Goal: Task Accomplishment & Management: Manage account settings

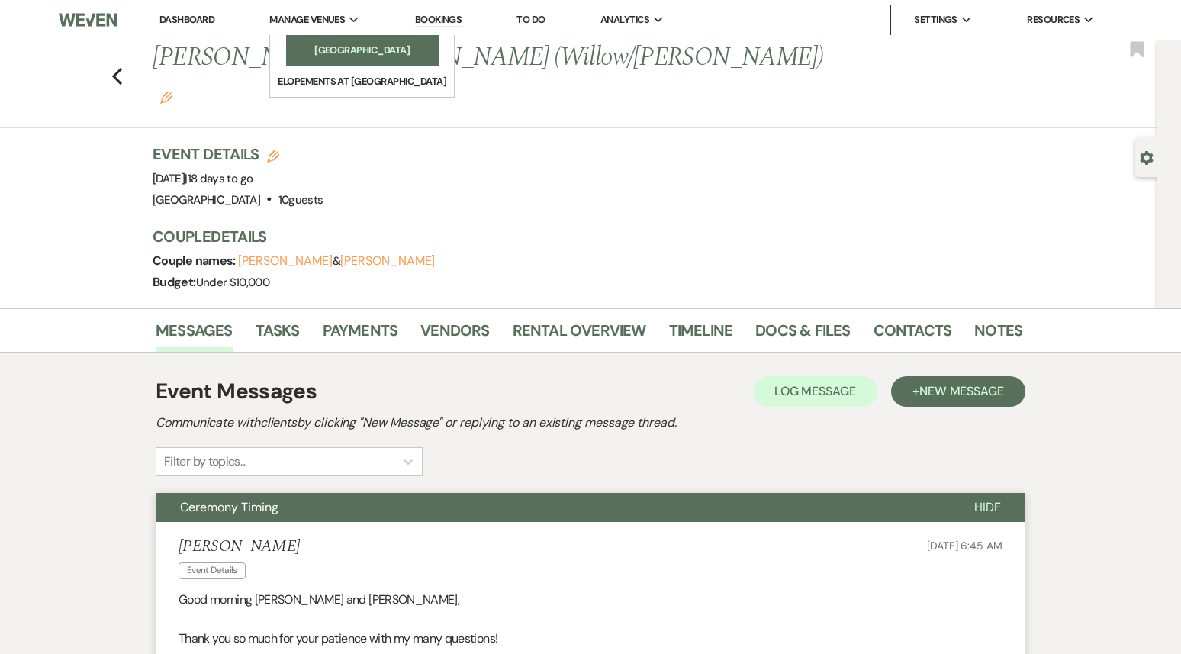
click at [335, 49] on li "[GEOGRAPHIC_DATA]" at bounding box center [362, 50] width 137 height 15
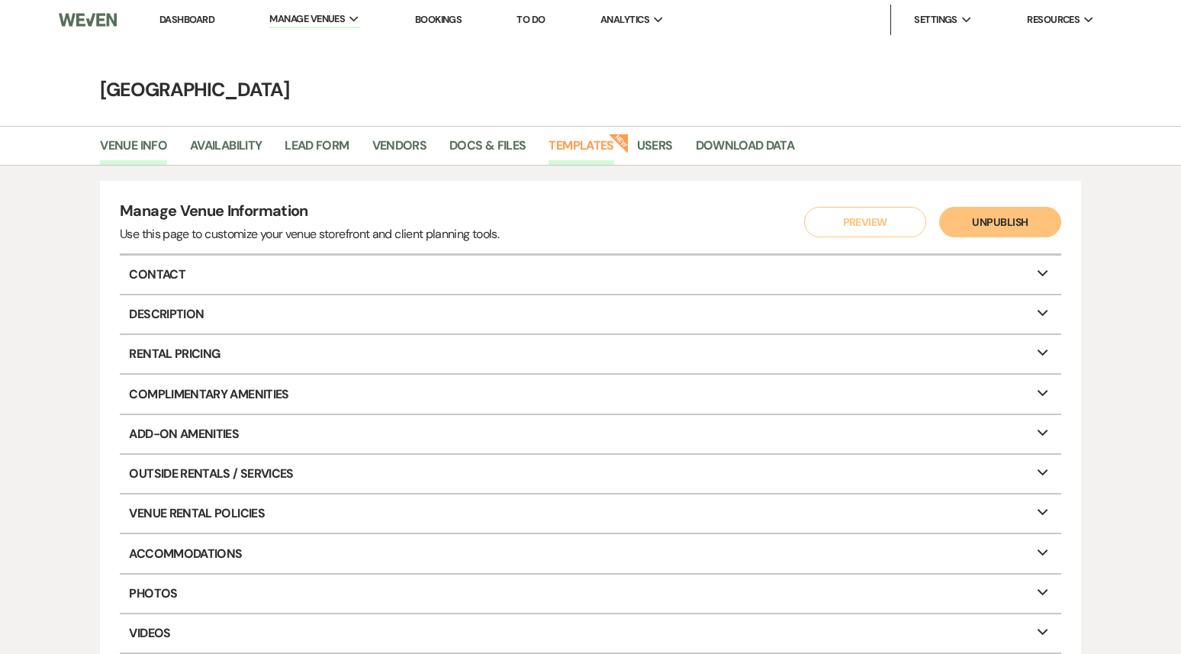
click at [581, 145] on link "Templates" at bounding box center [581, 150] width 65 height 29
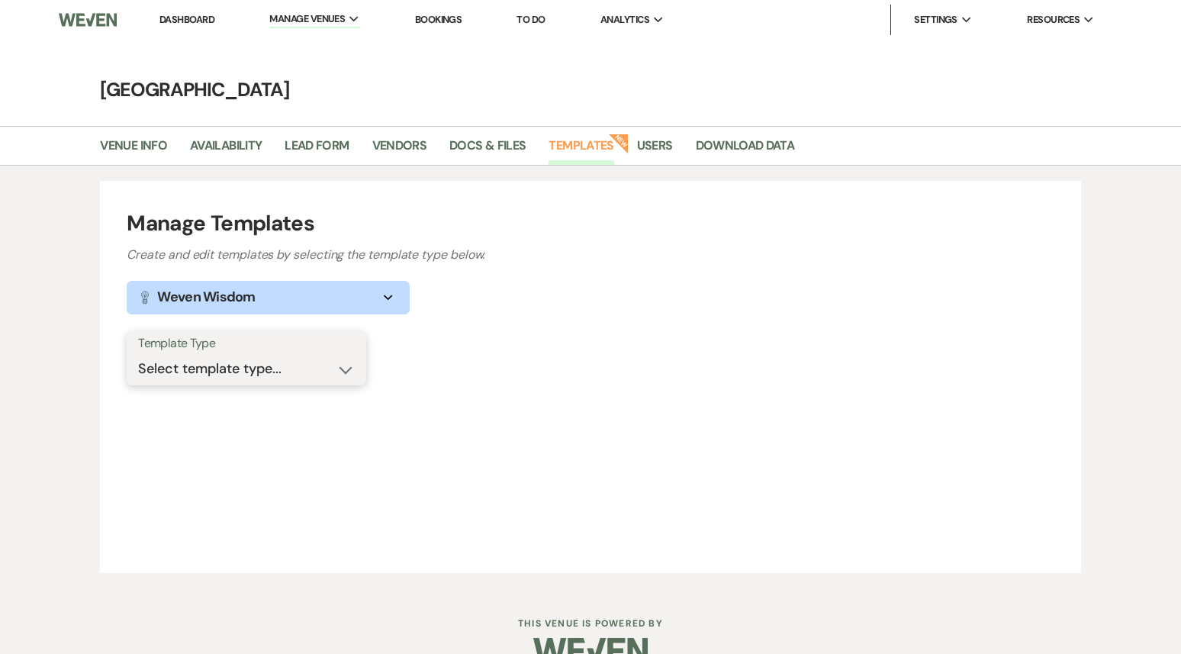
click at [303, 365] on select "Select template type... Task List Message Templates Payment Plan Inventory Item…" at bounding box center [246, 369] width 217 height 30
select select "Message Templates"
click at [138, 354] on select "Select template type... Task List Message Templates Payment Plan Inventory Item…" at bounding box center [246, 369] width 217 height 30
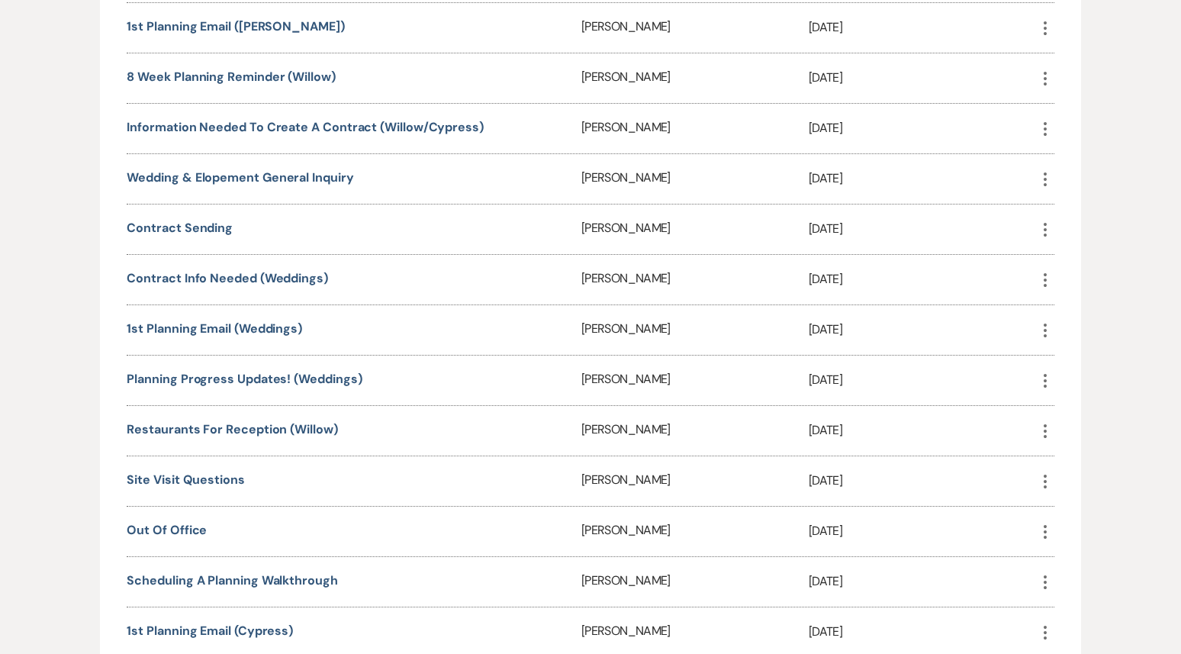
scroll to position [545, 0]
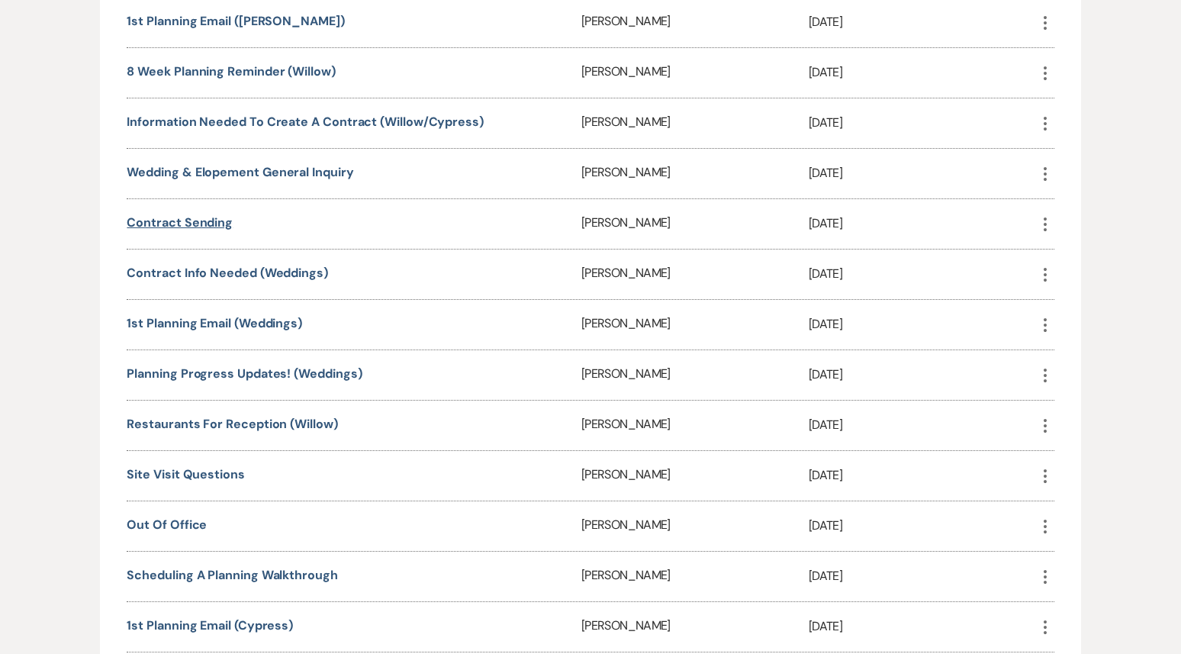
click at [209, 220] on link "Contract Sending" at bounding box center [180, 222] width 106 height 16
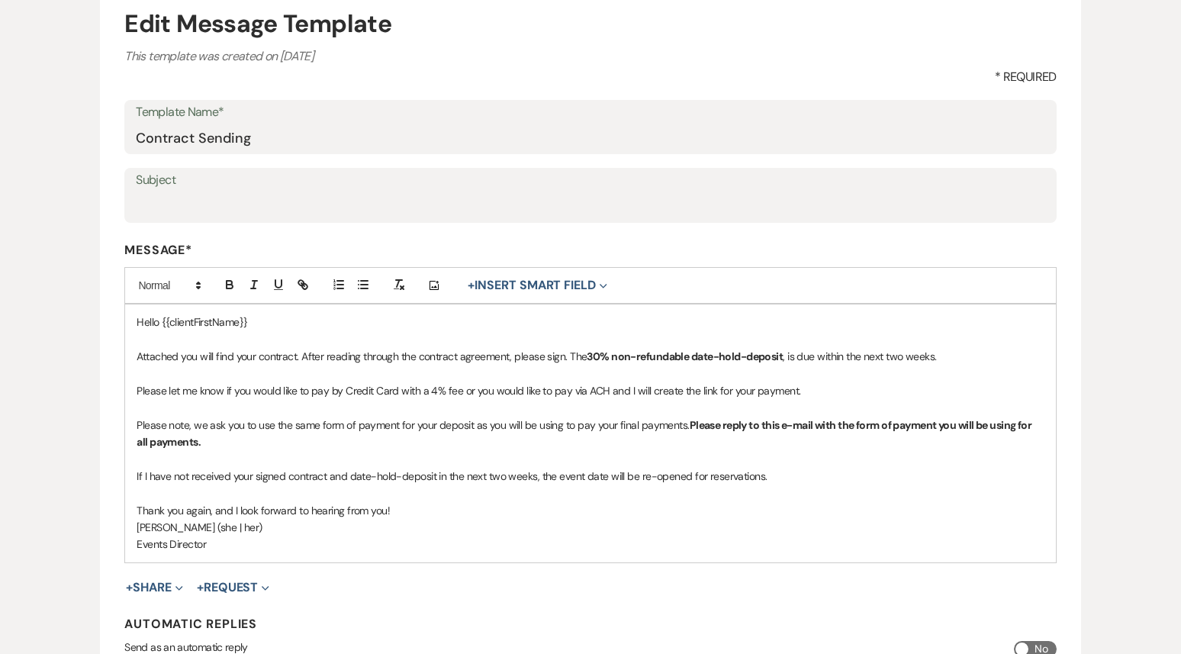
scroll to position [352, 0]
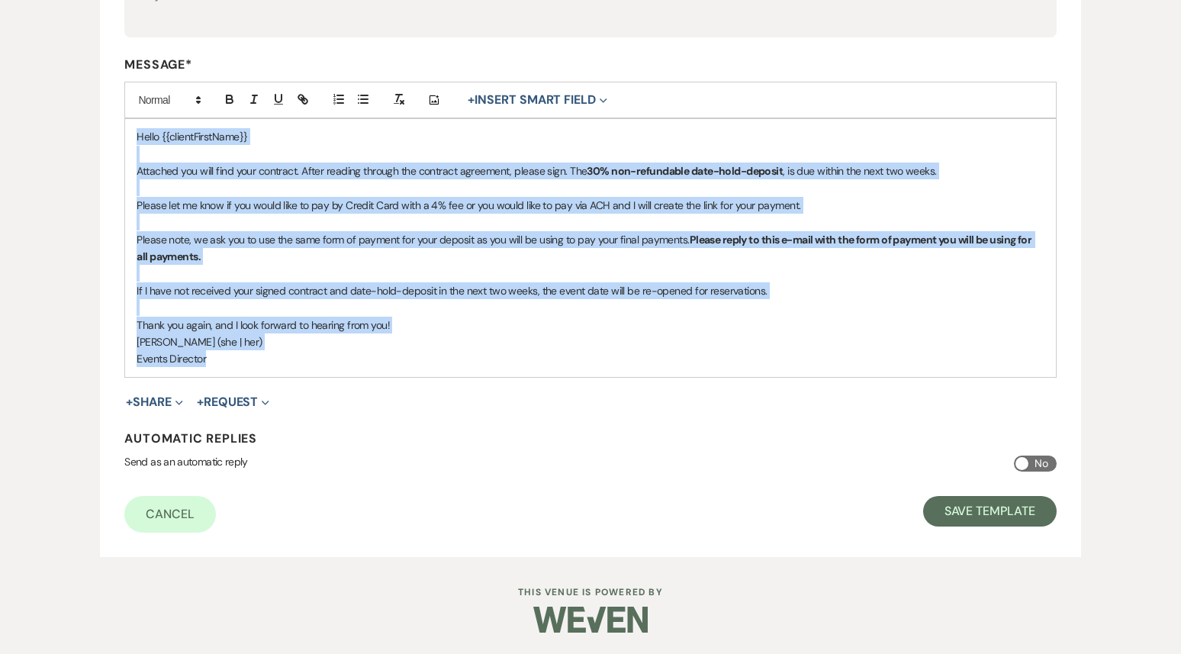
drag, startPoint x: 211, startPoint y: 361, endPoint x: 121, endPoint y: 123, distance: 254.8
click at [121, 123] on form "Edit Message Template This template was created on [DATE] * Required Template N…" at bounding box center [590, 176] width 980 height 761
copy div "Hello {{clientFirstName}} Attached you will find your contract. After reading t…"
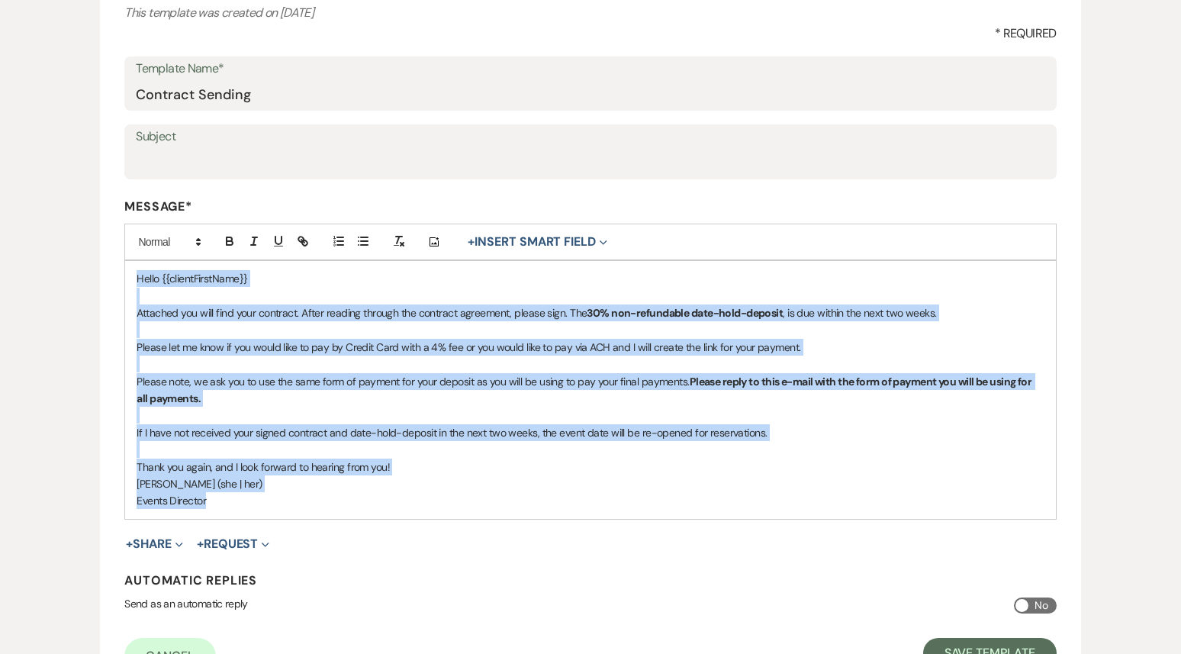
scroll to position [0, 0]
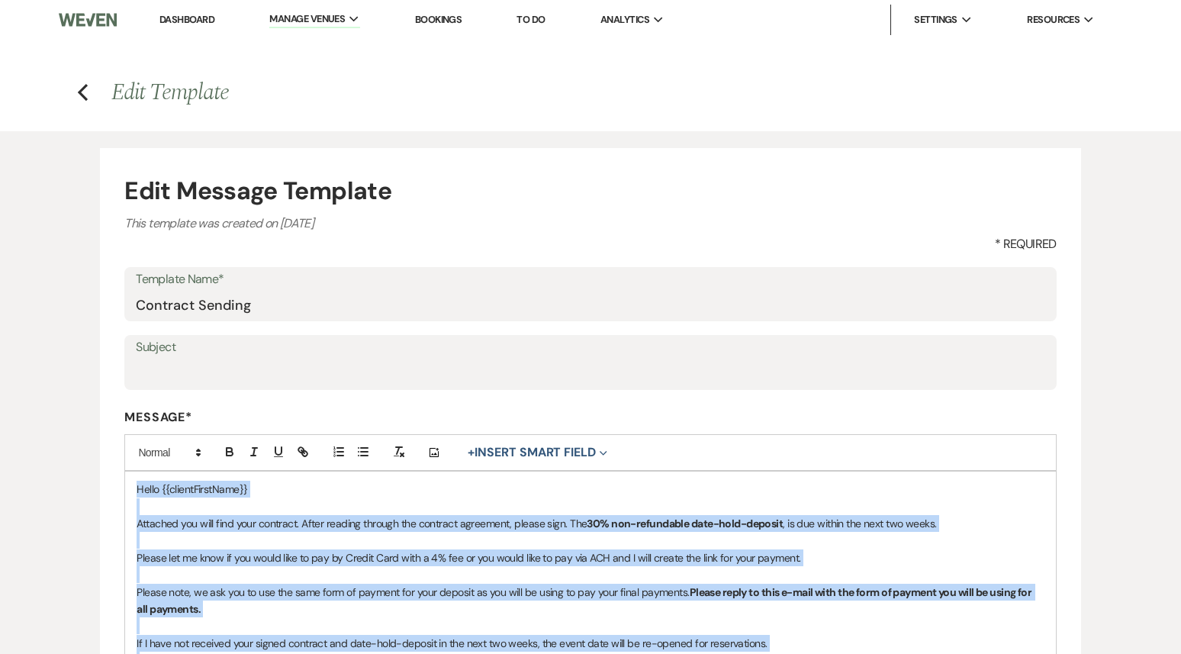
click at [176, 19] on link "Dashboard" at bounding box center [186, 19] width 55 height 13
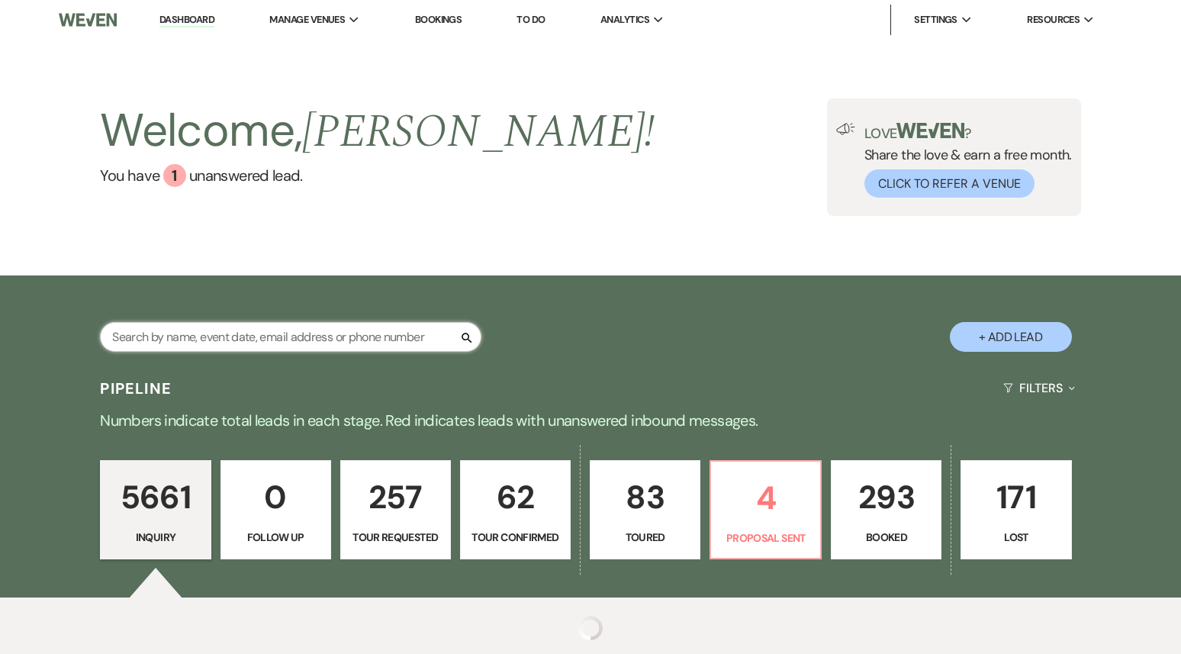
click at [259, 337] on input "text" at bounding box center [290, 337] width 381 height 30
paste input "[EMAIL_ADDRESS][PERSON_NAME][DOMAIN_NAME]"
type input "[EMAIL_ADDRESS][PERSON_NAME][DOMAIN_NAME]"
click at [275, 340] on input "[EMAIL_ADDRESS][PERSON_NAME][DOMAIN_NAME]" at bounding box center [290, 337] width 381 height 30
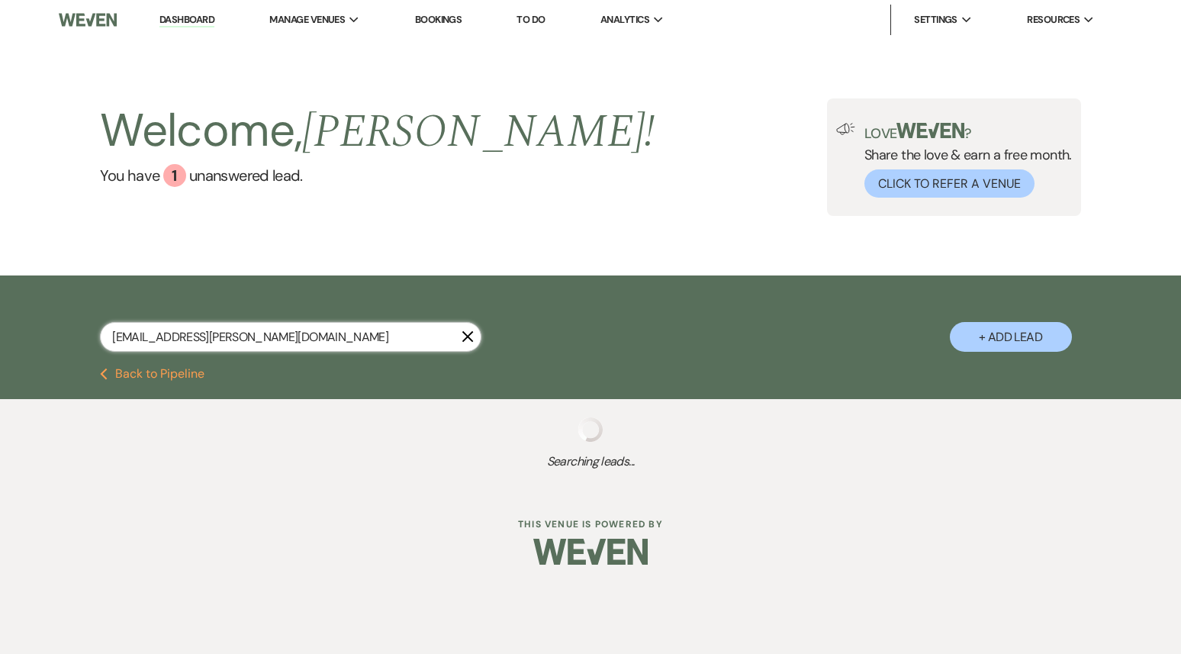
select select "4"
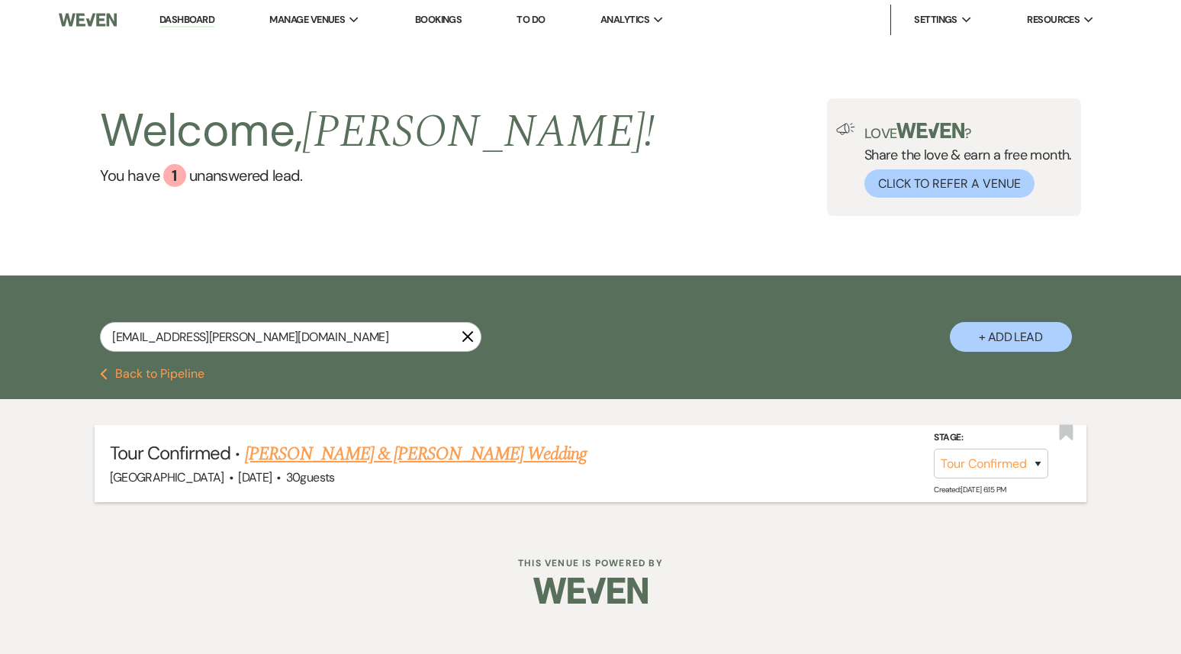
click at [336, 458] on link "[PERSON_NAME] & [PERSON_NAME] Wedding" at bounding box center [416, 453] width 342 height 27
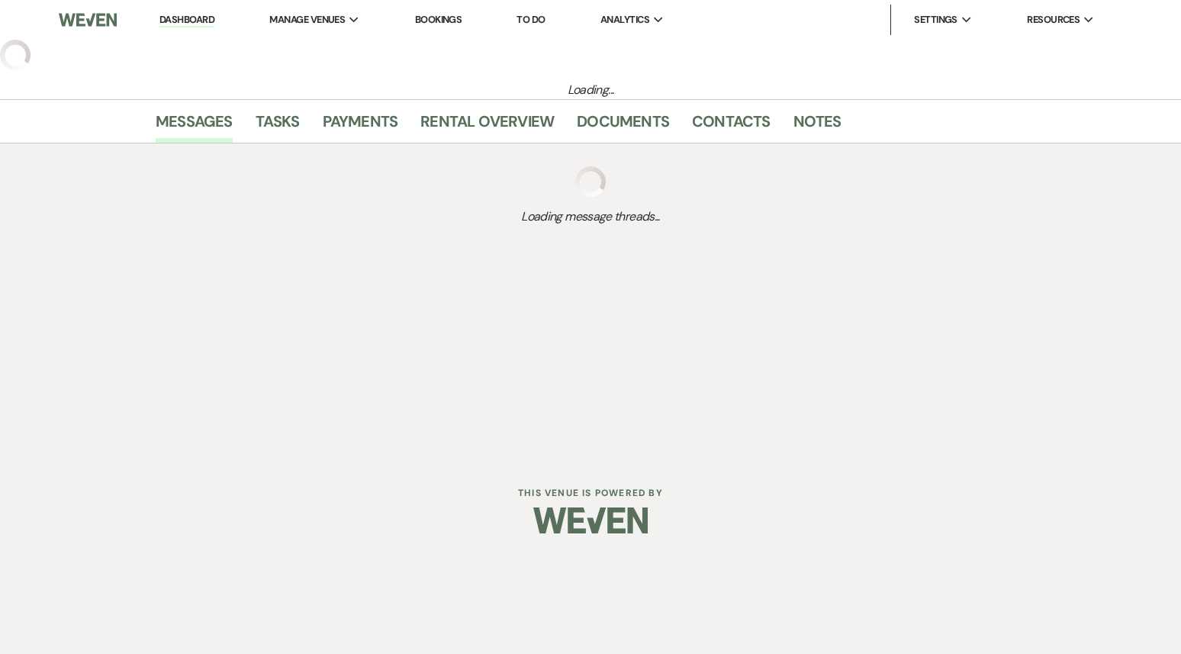
select select "4"
select select "5"
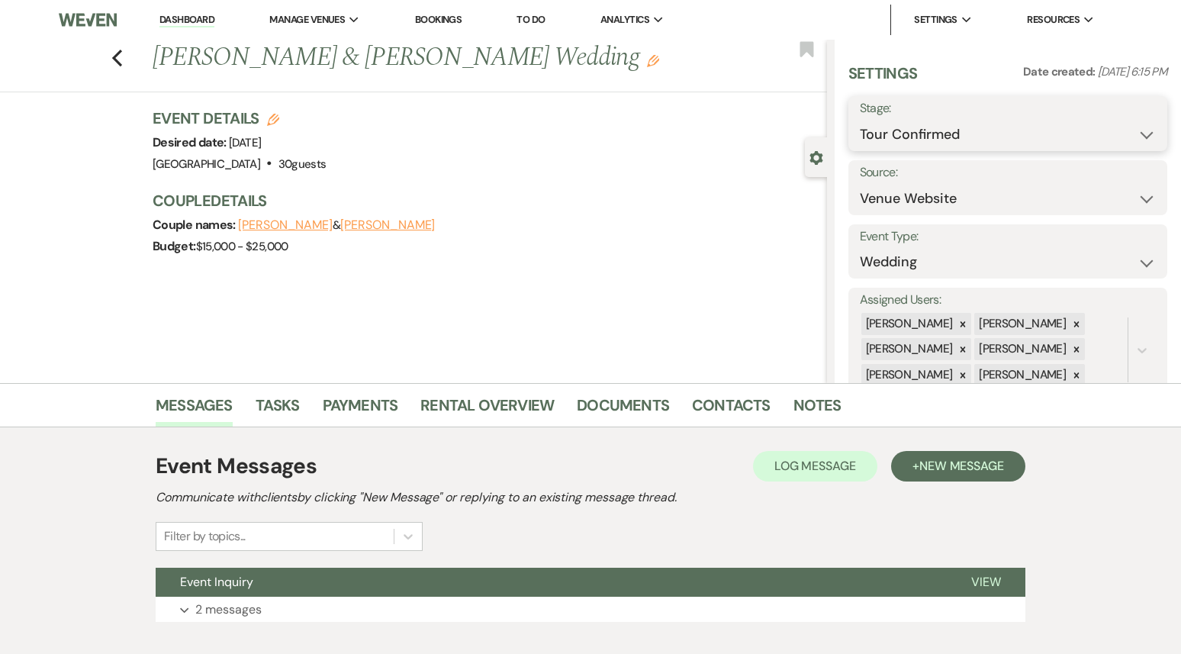
click at [952, 135] on select "Inquiry Follow Up Tour Requested Tour Confirmed Toured Proposal Sent Booked Lost" at bounding box center [1008, 135] width 296 height 30
select select "8"
click at [860, 120] on select "Inquiry Follow Up Tour Requested Tour Confirmed Toured Proposal Sent Booked Lost" at bounding box center [1008, 135] width 296 height 30
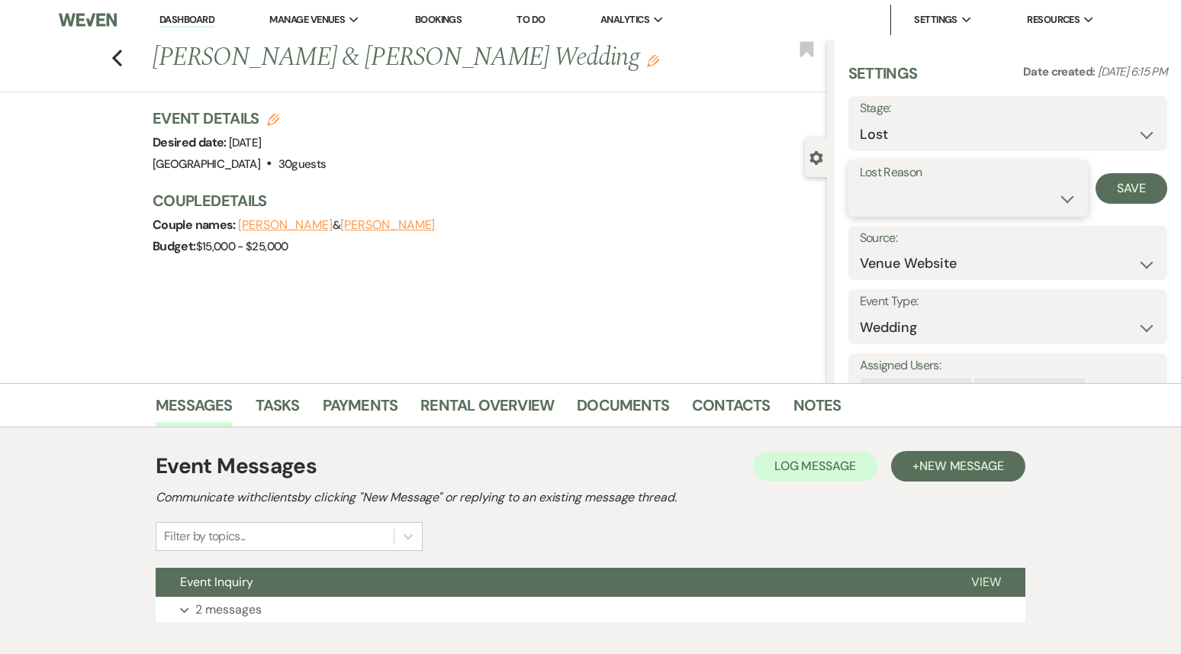
click at [938, 188] on select "Booked Elsewhere Budget Date Unavailable No Response Not a Good Match Capacity …" at bounding box center [968, 199] width 217 height 30
select select "6"
click at [860, 184] on select "Booked Elsewhere Budget Date Unavailable No Response Not a Good Match Capacity …" at bounding box center [968, 199] width 217 height 30
click at [1134, 194] on button "Save" at bounding box center [1132, 188] width 72 height 31
click at [600, 581] on button "Event Inquiry" at bounding box center [551, 582] width 791 height 29
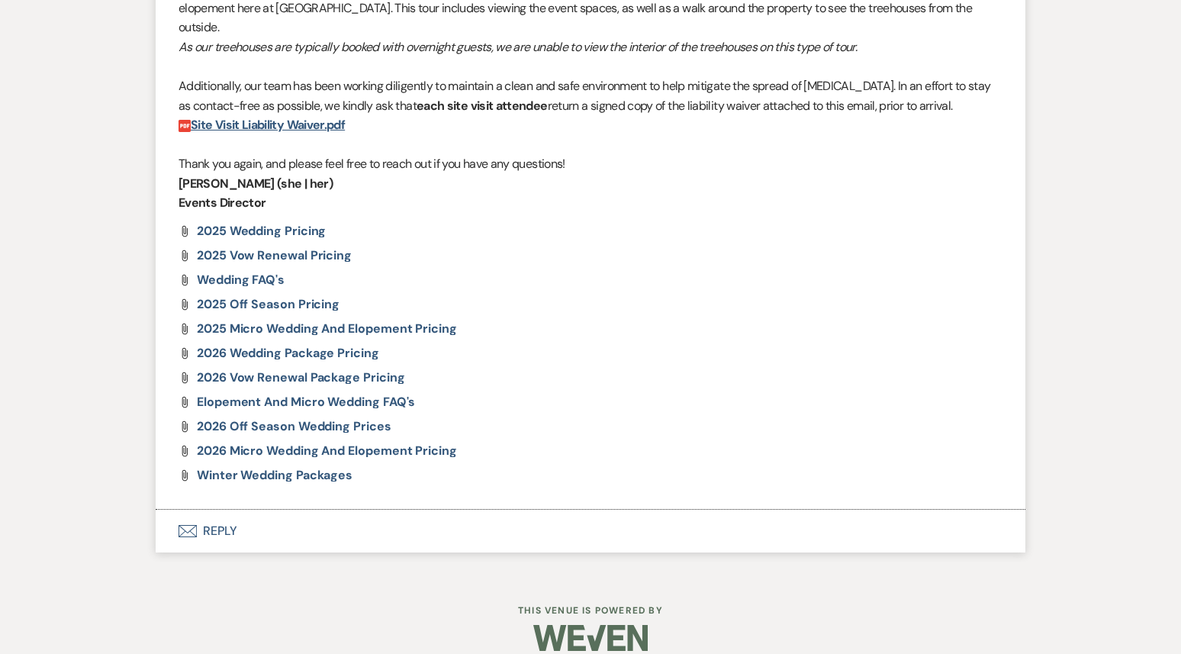
click at [311, 510] on button "Envelope Reply" at bounding box center [591, 531] width 870 height 43
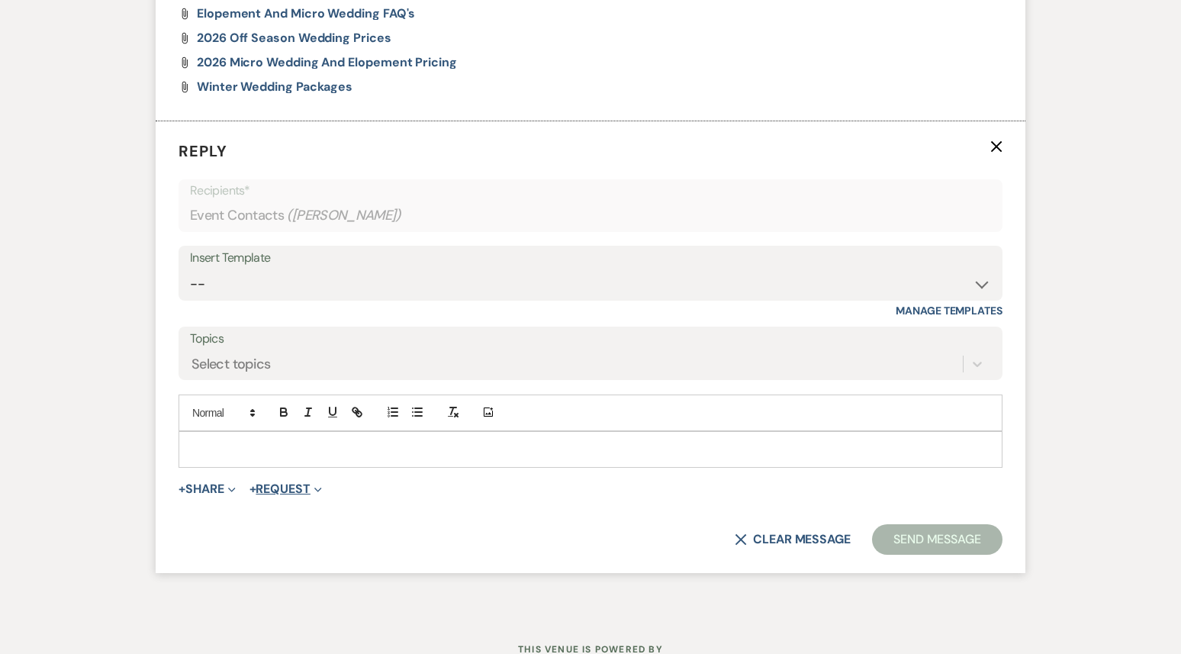
scroll to position [1769, 0]
click at [249, 440] on p at bounding box center [591, 448] width 800 height 17
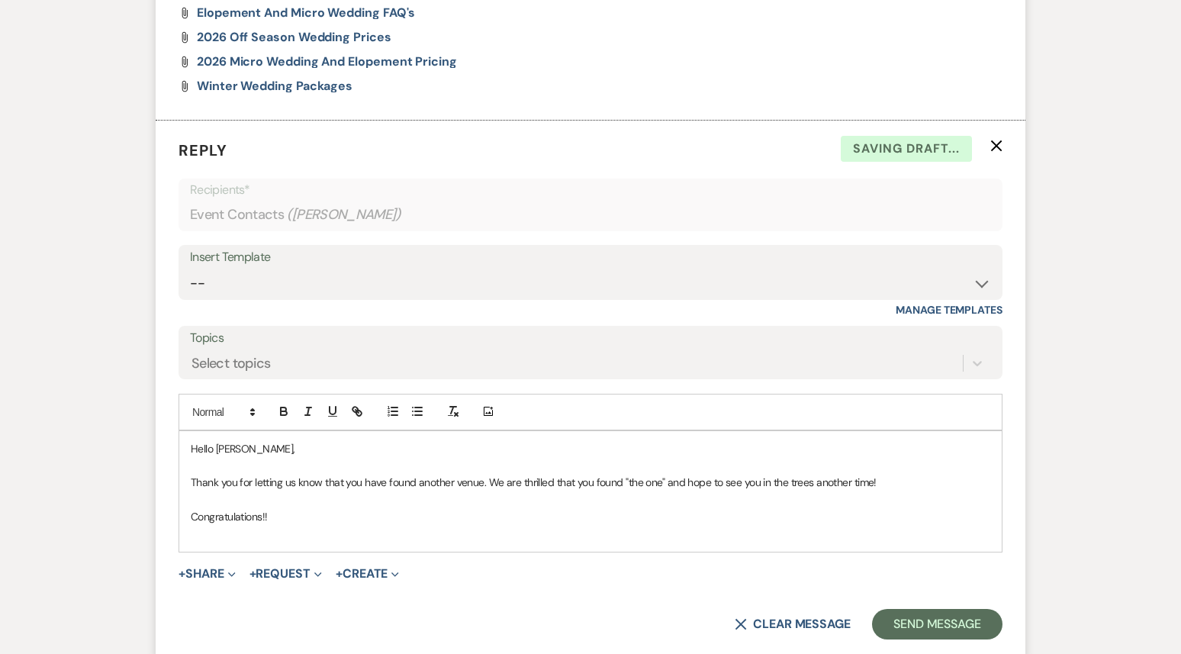
scroll to position [1770, 0]
click at [281, 507] on p "Congratulations!!" at bounding box center [591, 515] width 800 height 17
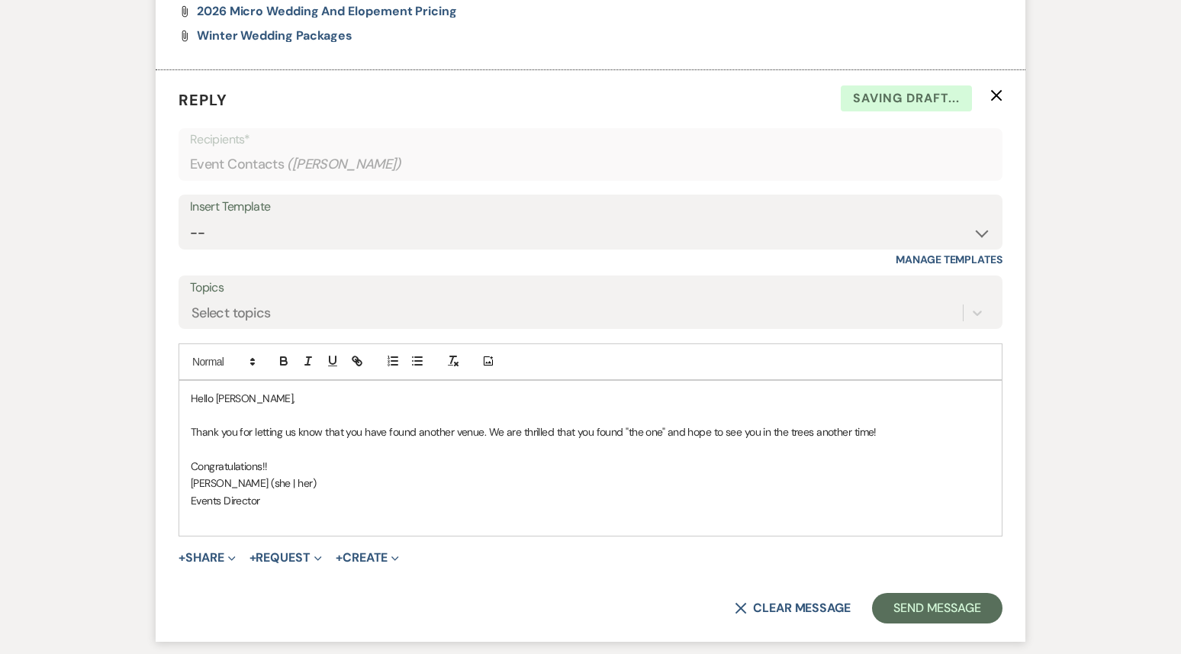
scroll to position [1823, 0]
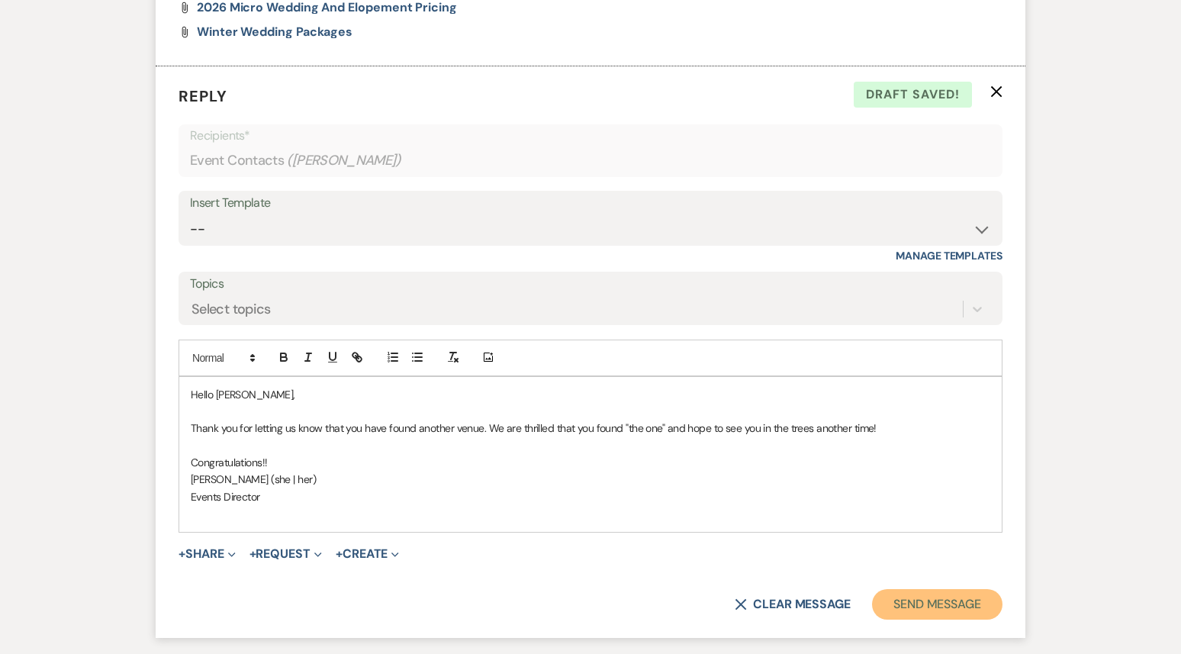
click at [915, 590] on button "Send Message" at bounding box center [937, 604] width 130 height 31
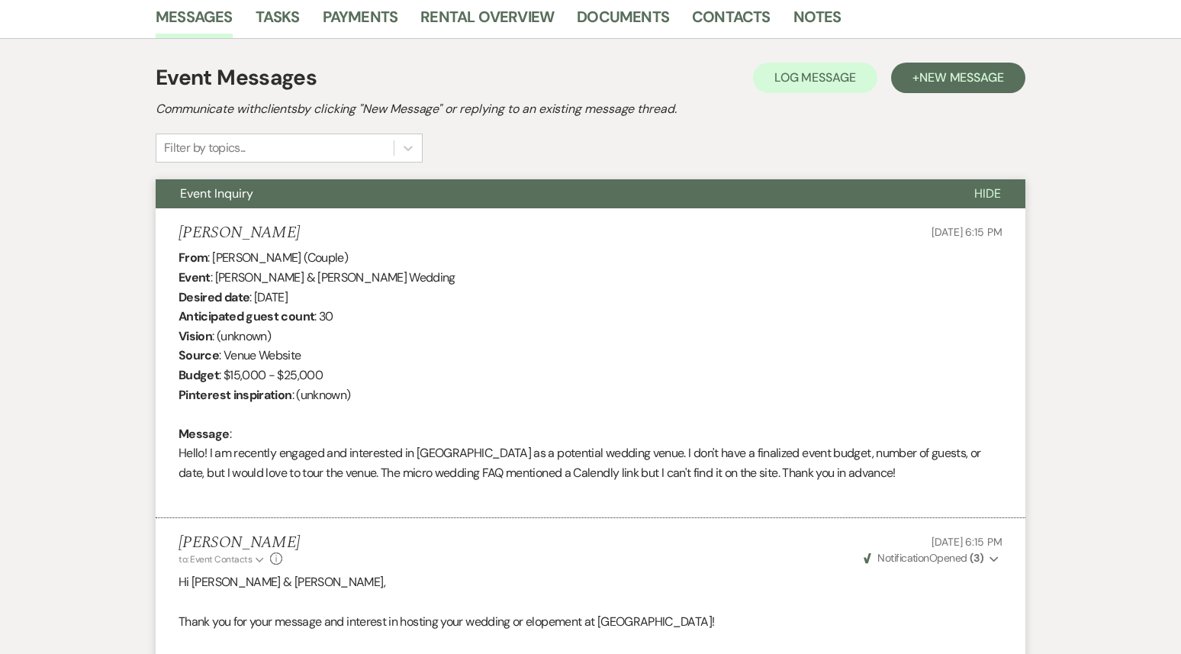
scroll to position [0, 0]
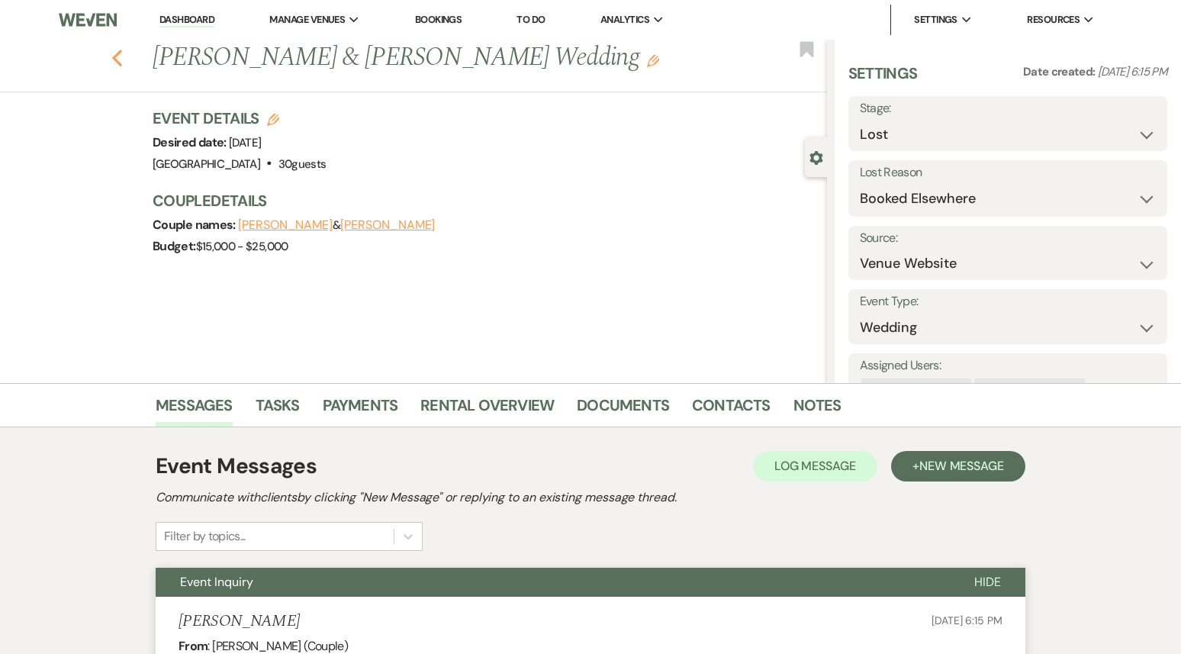
click at [115, 56] on use "button" at bounding box center [117, 58] width 10 height 17
select select "8"
select select "6"
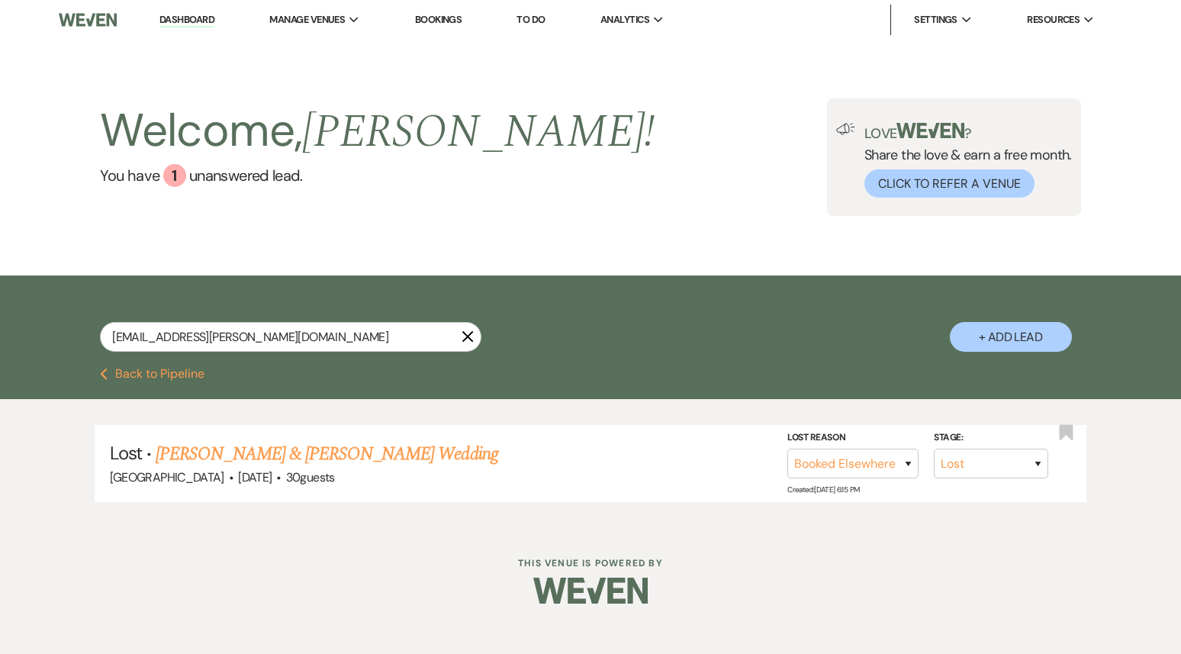
click at [191, 20] on link "Dashboard" at bounding box center [186, 20] width 55 height 14
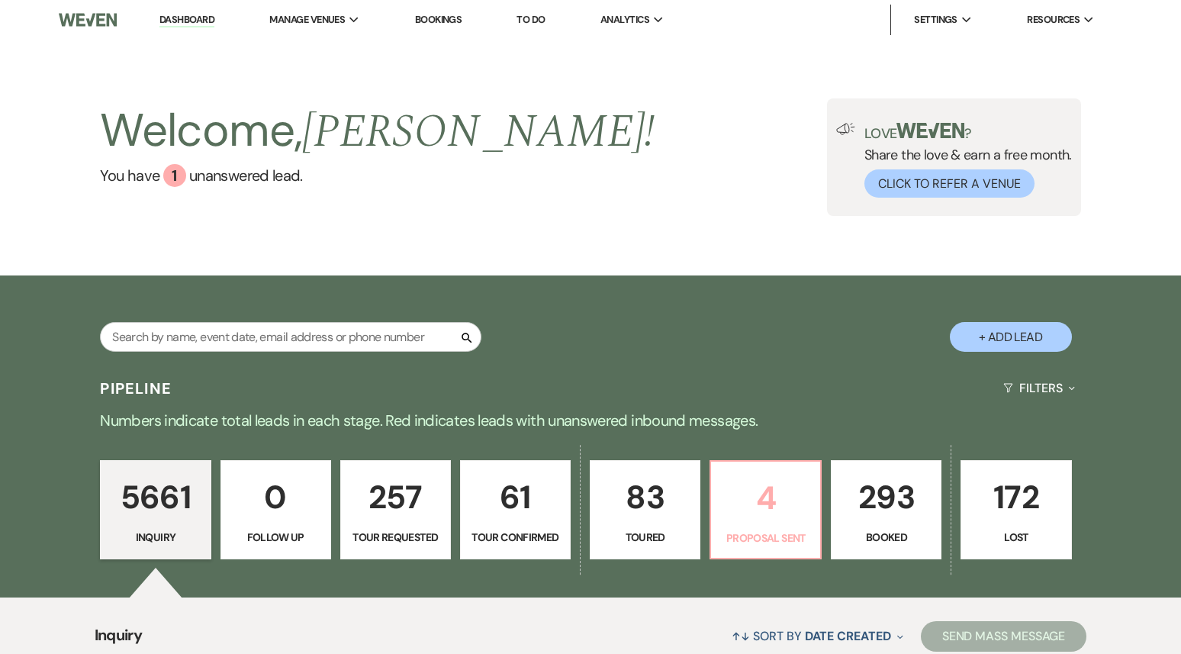
click at [772, 485] on p "4" at bounding box center [765, 497] width 91 height 51
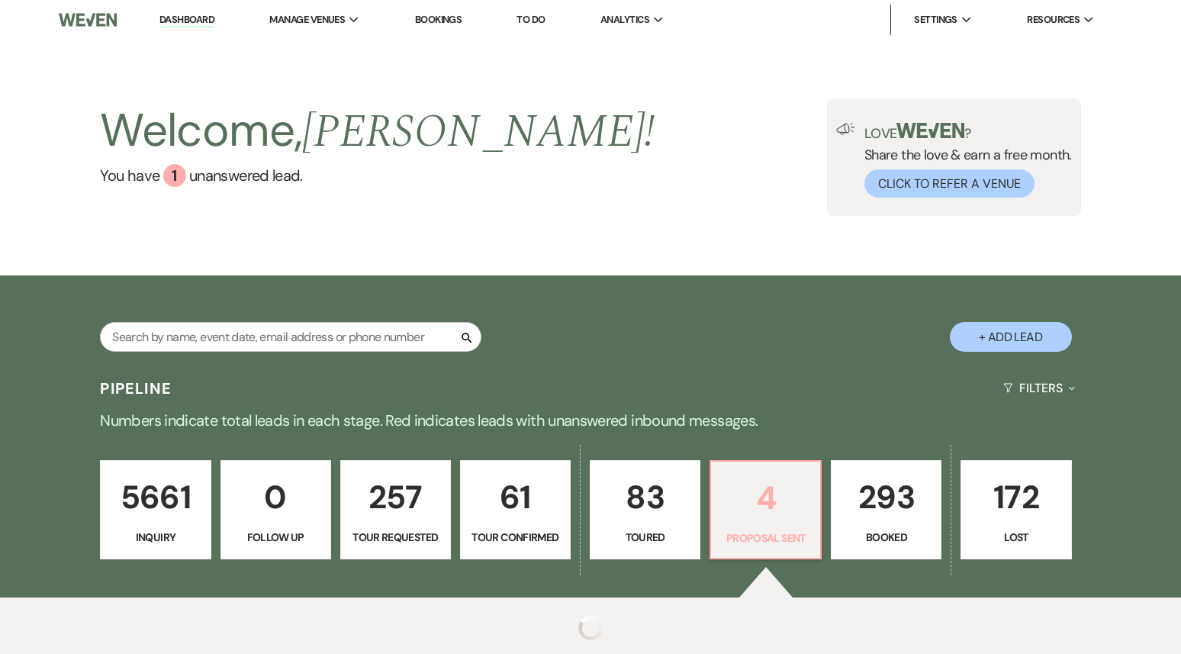
select select "6"
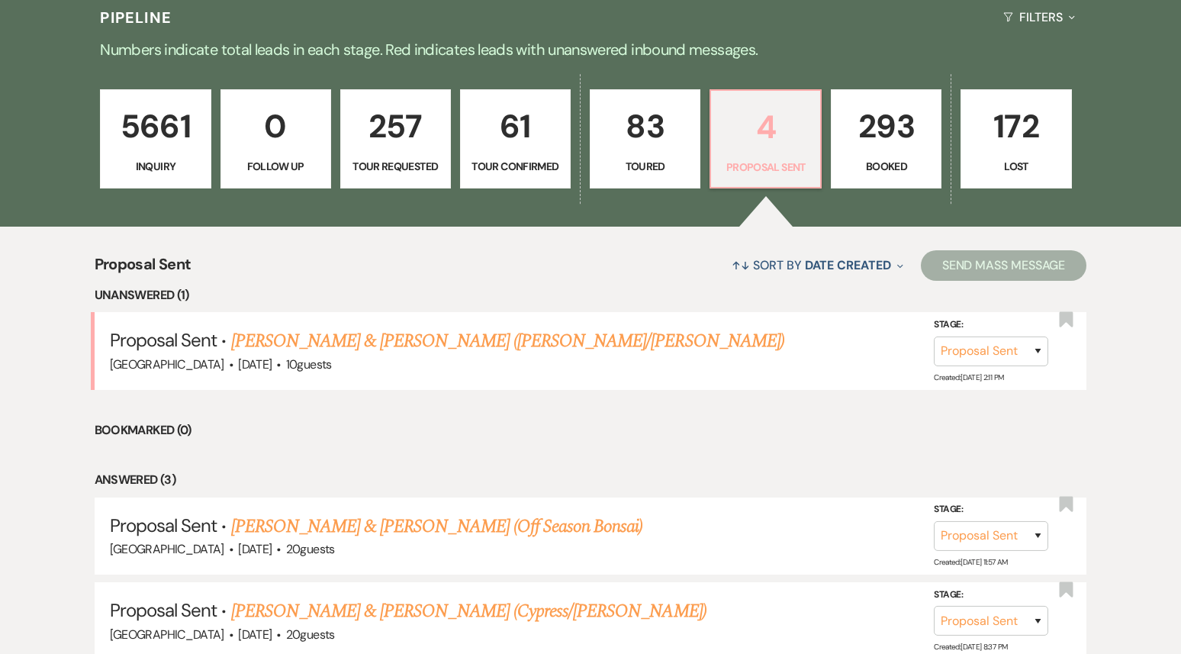
scroll to position [391, 0]
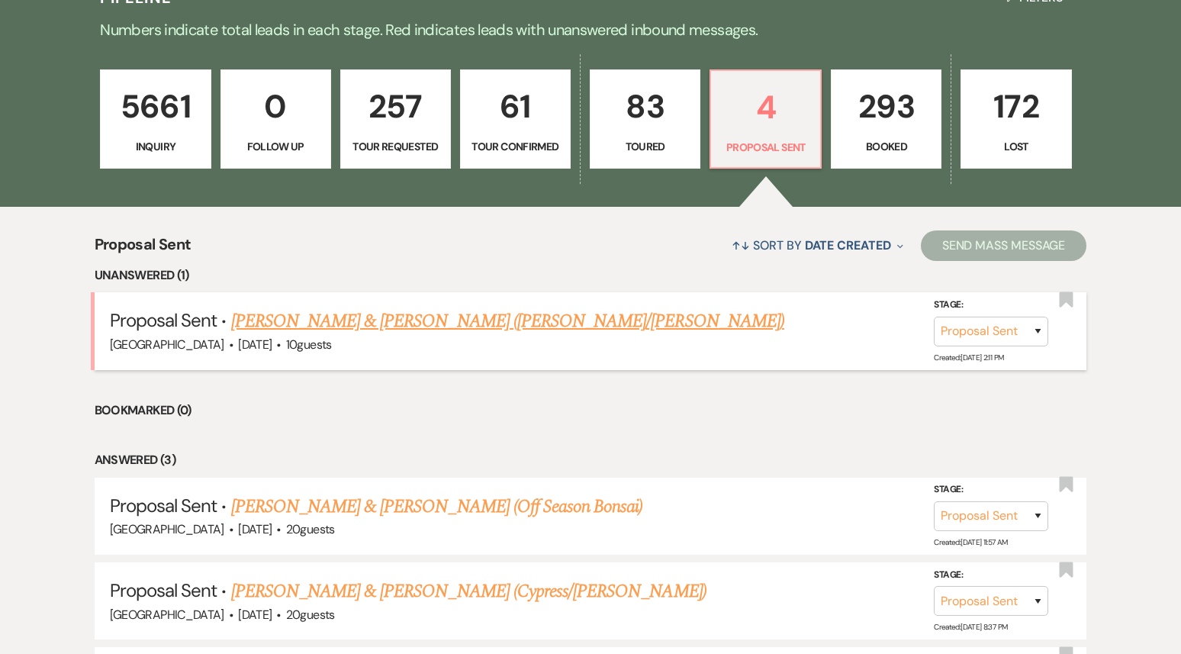
click at [456, 318] on link "[PERSON_NAME] & [PERSON_NAME] ([PERSON_NAME]/[PERSON_NAME])" at bounding box center [507, 320] width 553 height 27
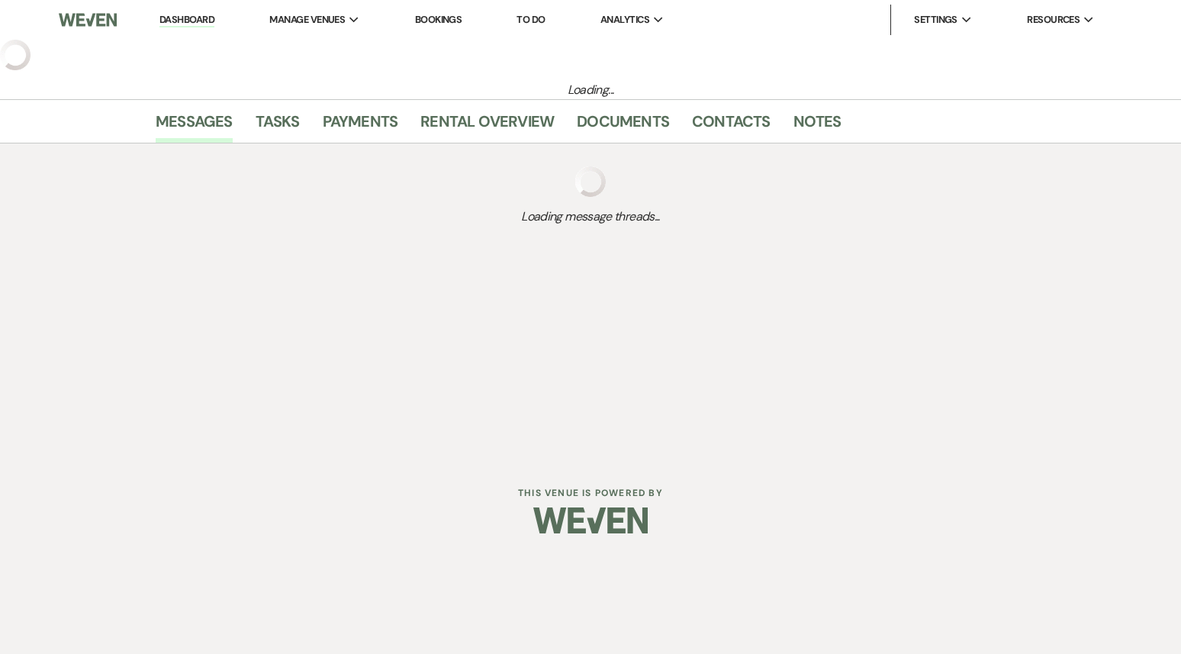
select select "6"
select select "5"
select select "16"
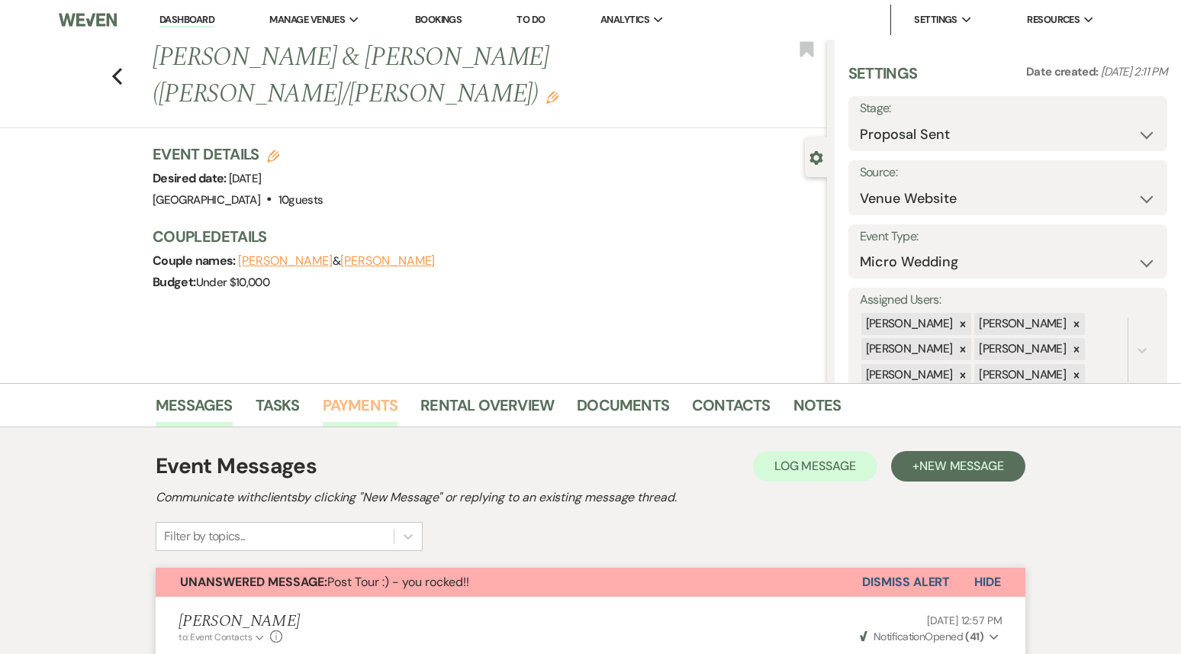
click at [357, 407] on link "Payments" at bounding box center [361, 410] width 76 height 34
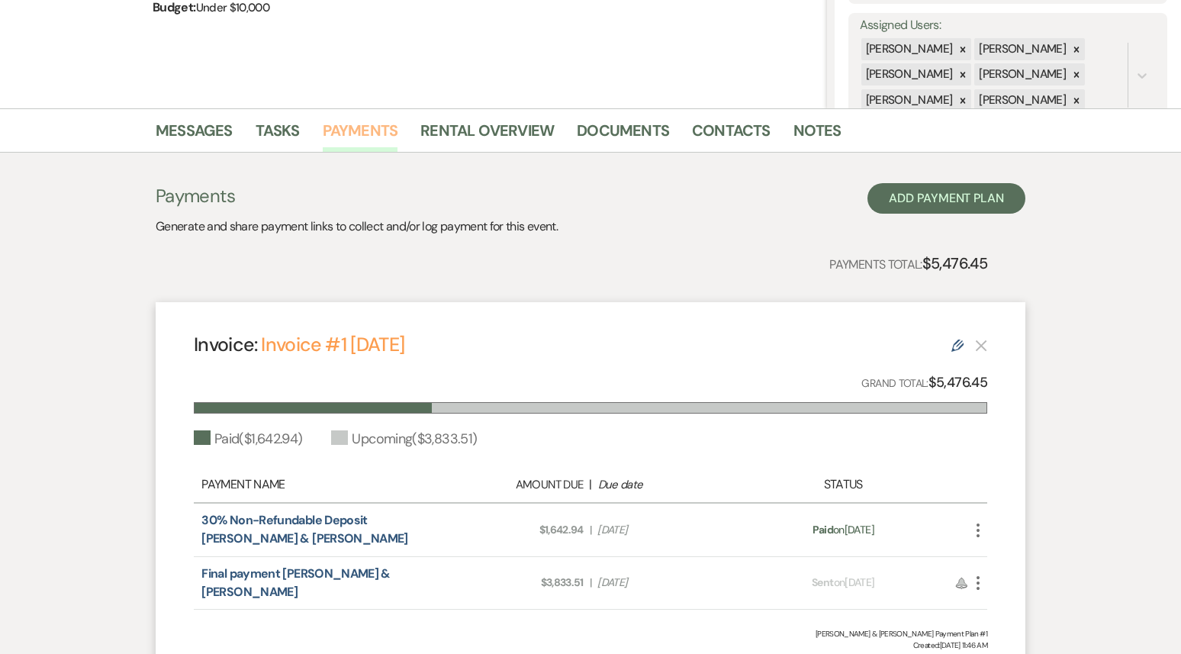
scroll to position [269, 0]
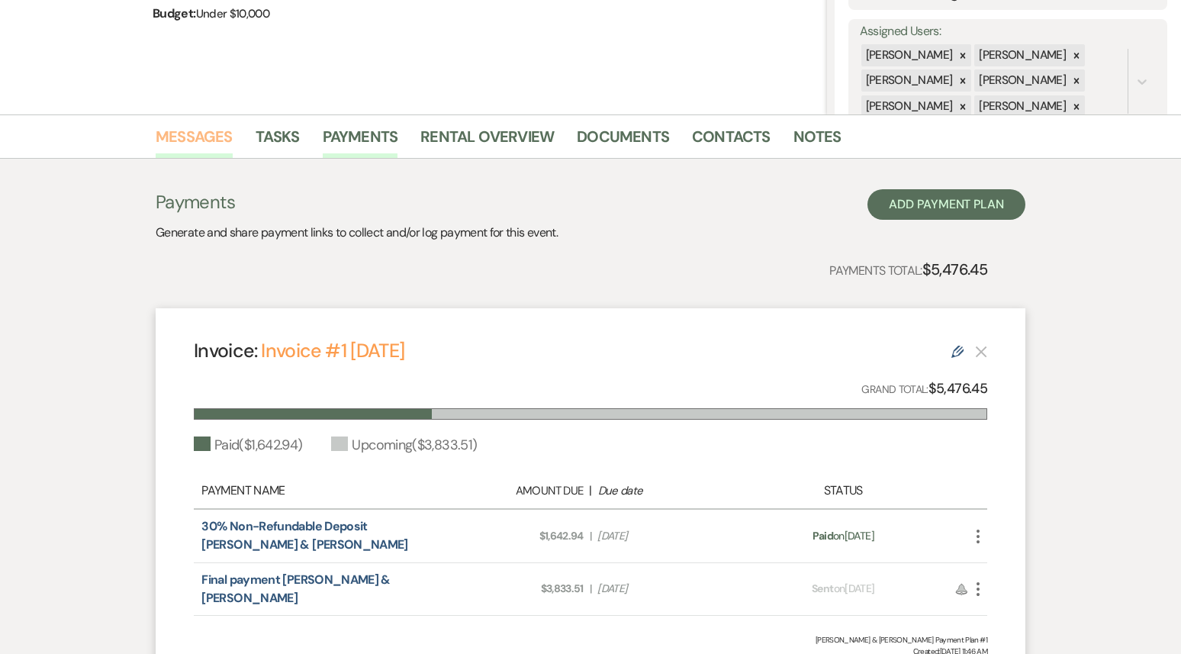
click at [214, 128] on link "Messages" at bounding box center [194, 141] width 77 height 34
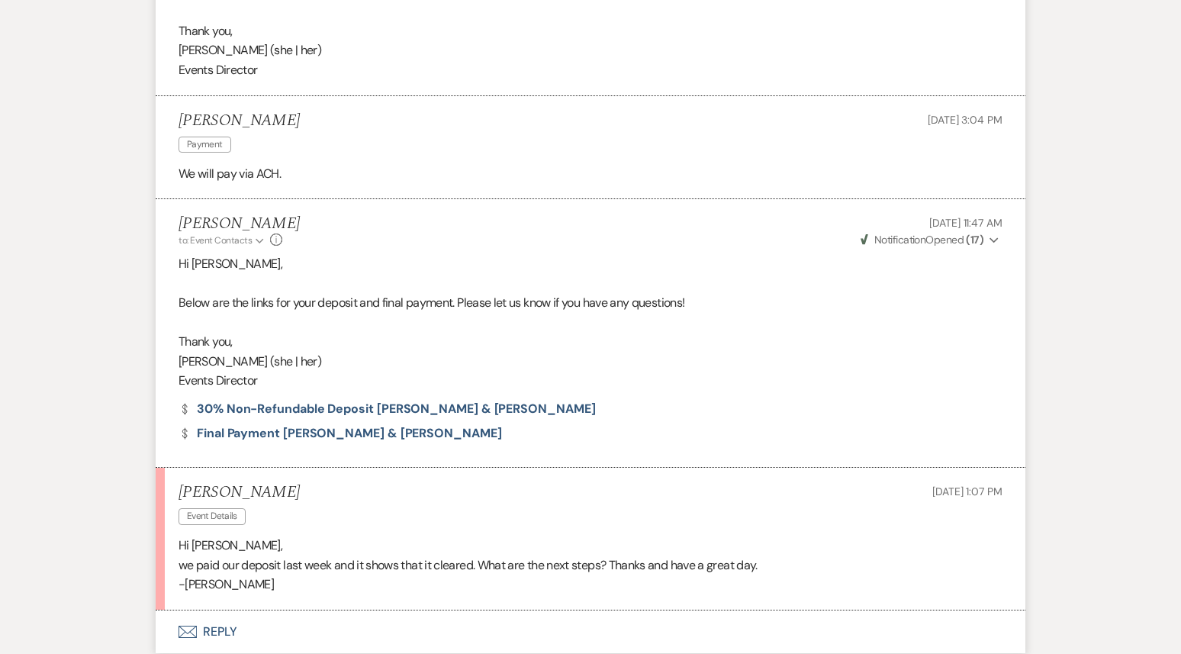
scroll to position [3296, 0]
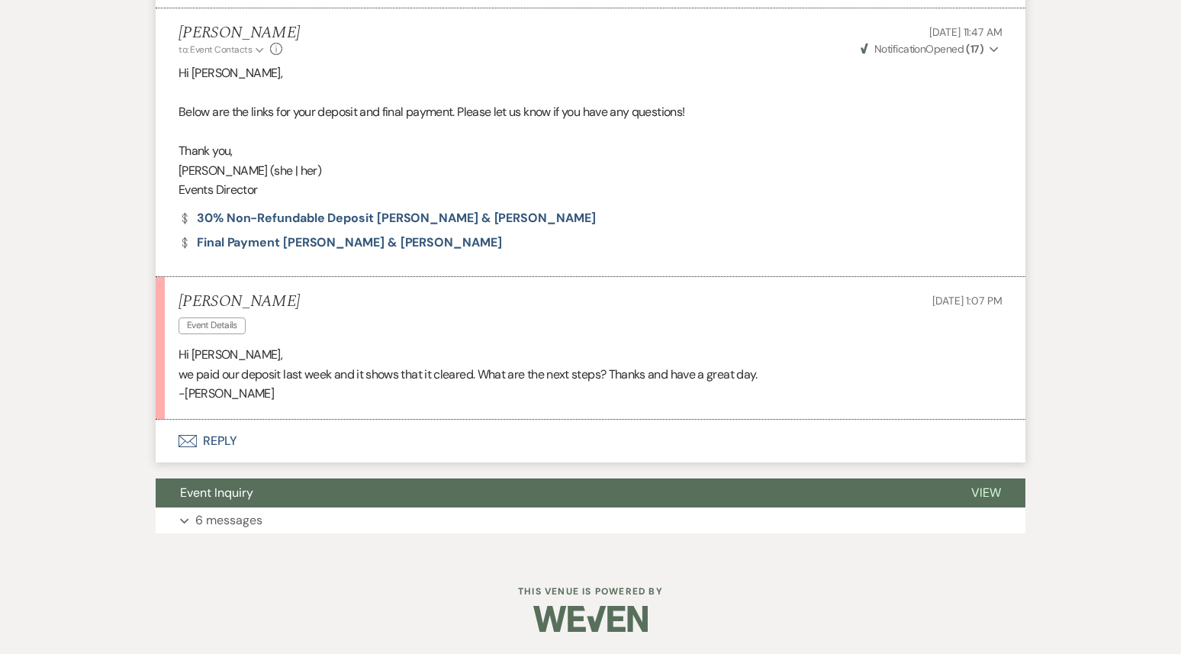
click at [239, 442] on button "Envelope Reply" at bounding box center [591, 441] width 870 height 43
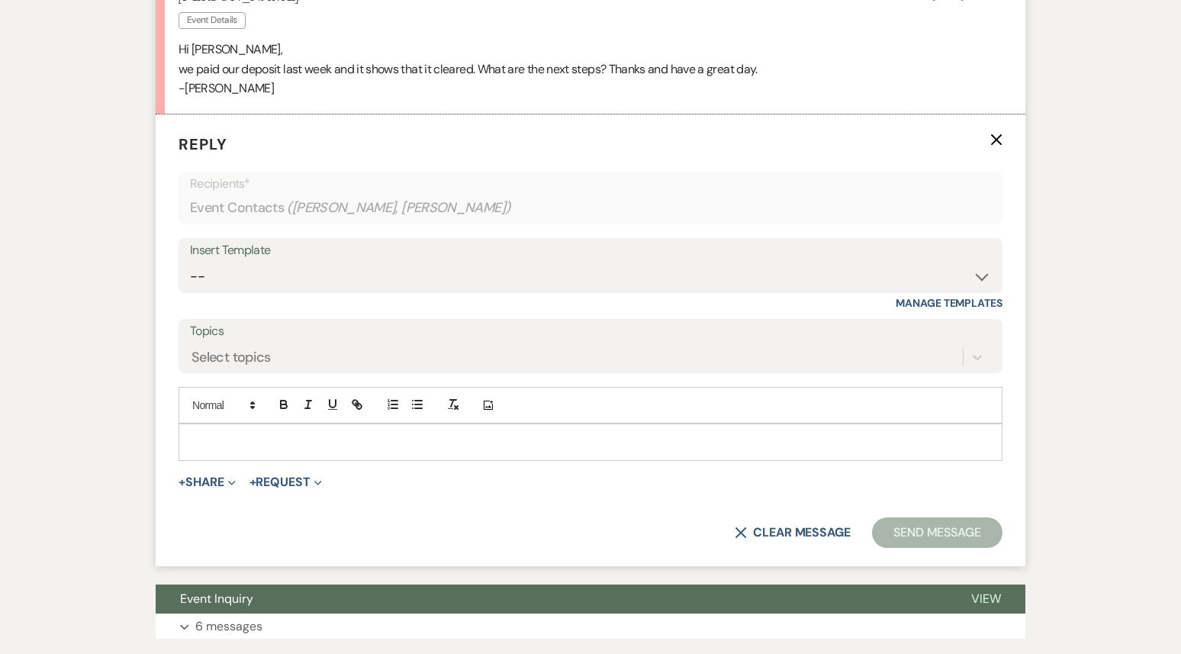
scroll to position [3614, 0]
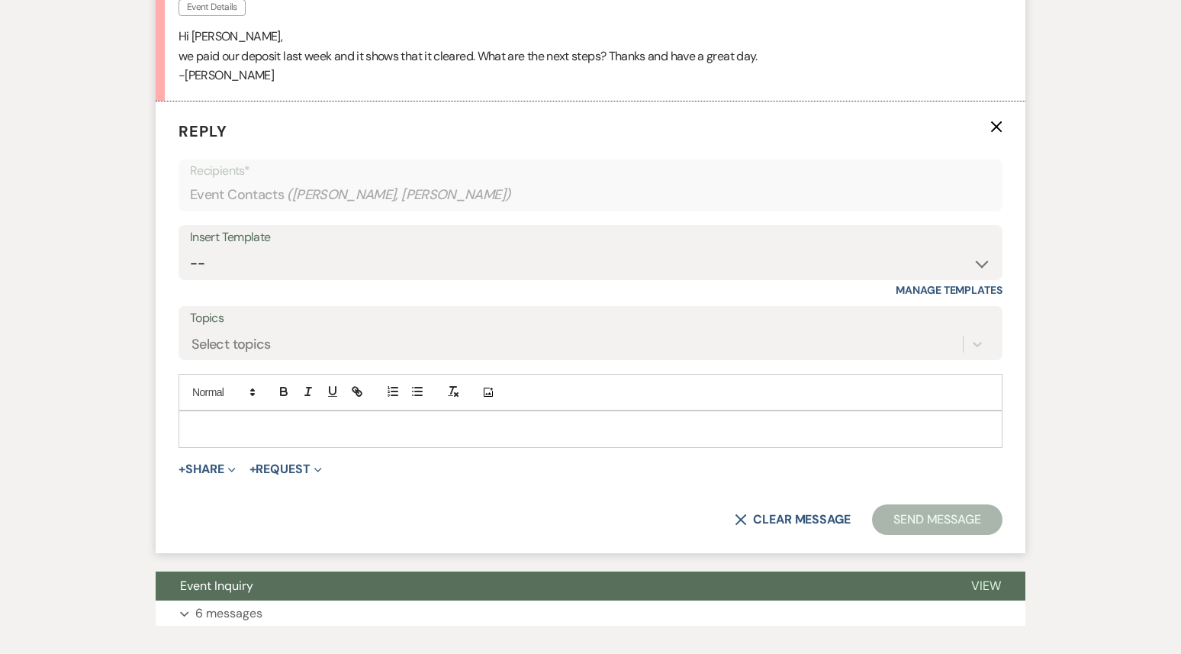
click at [271, 423] on p at bounding box center [591, 428] width 800 height 17
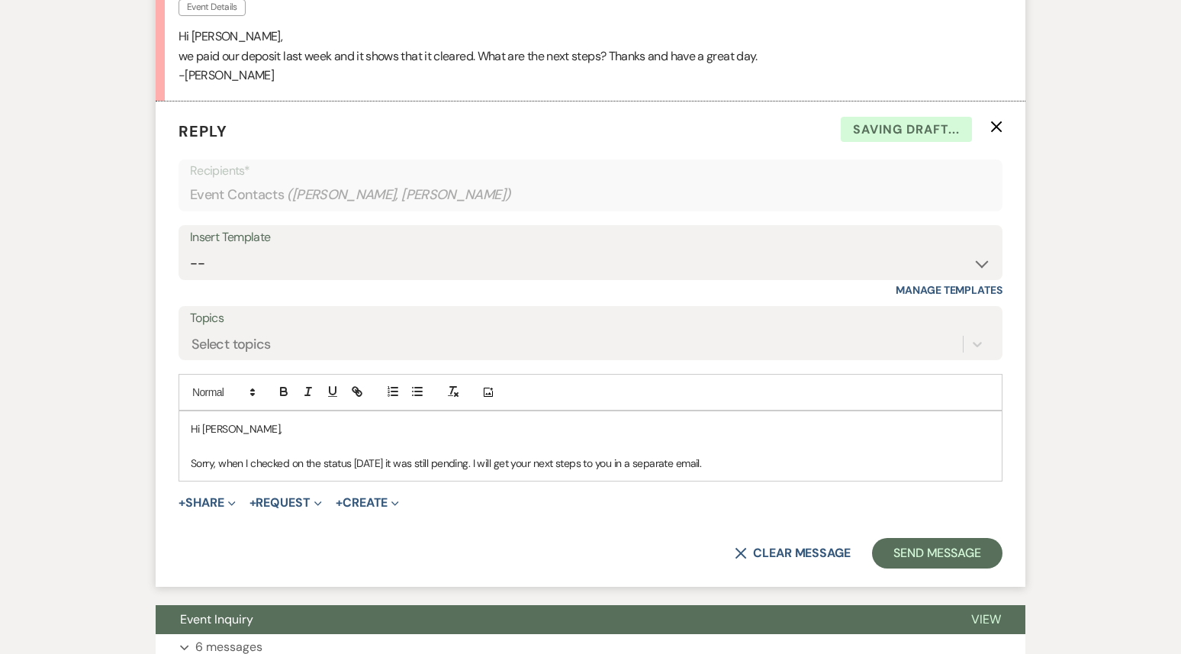
click at [716, 463] on p "Sorry, when I checked on the status [DATE] it was still pending. I will get you…" at bounding box center [591, 463] width 800 height 17
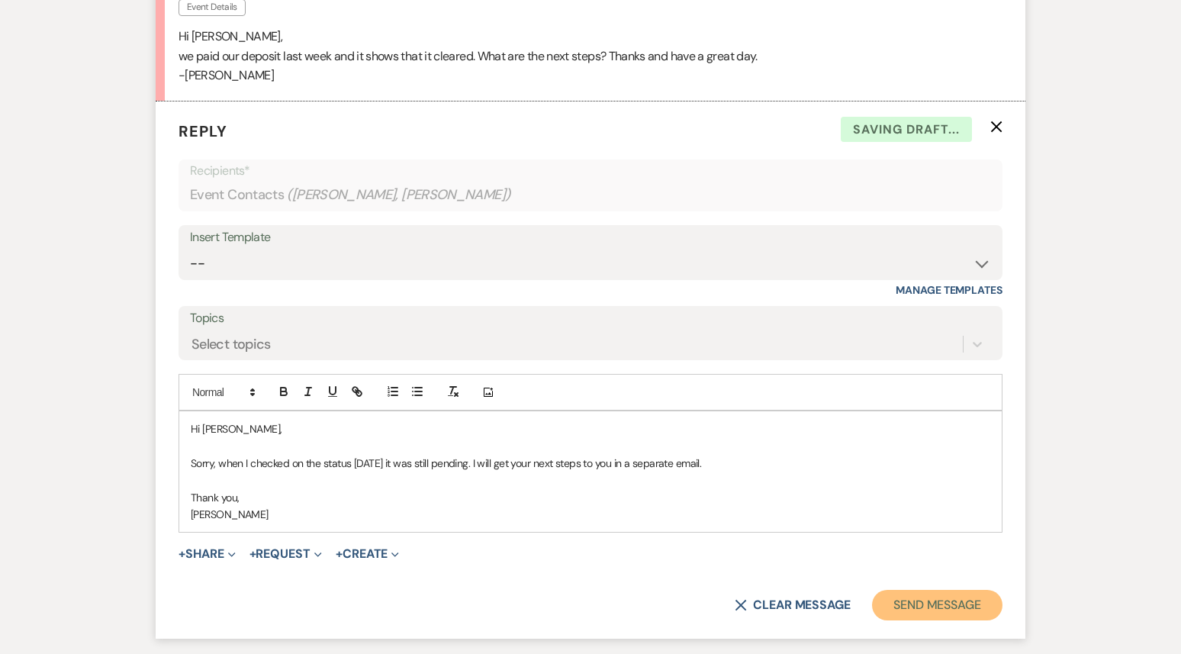
click at [932, 602] on button "Send Message" at bounding box center [937, 605] width 130 height 31
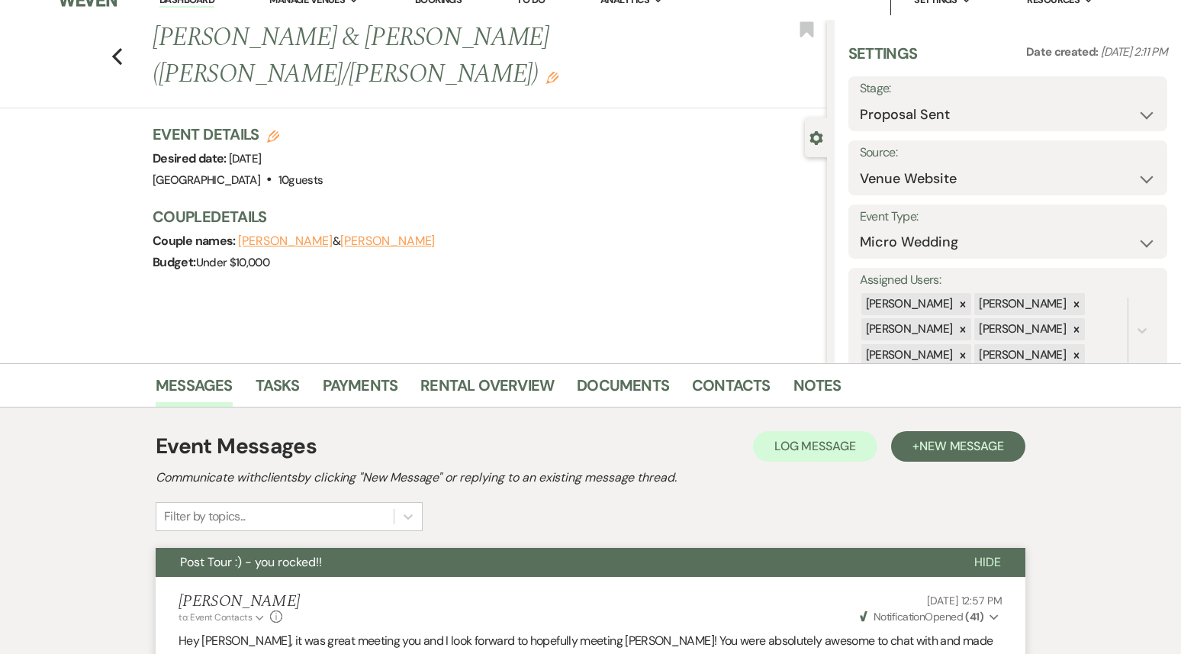
scroll to position [24, 0]
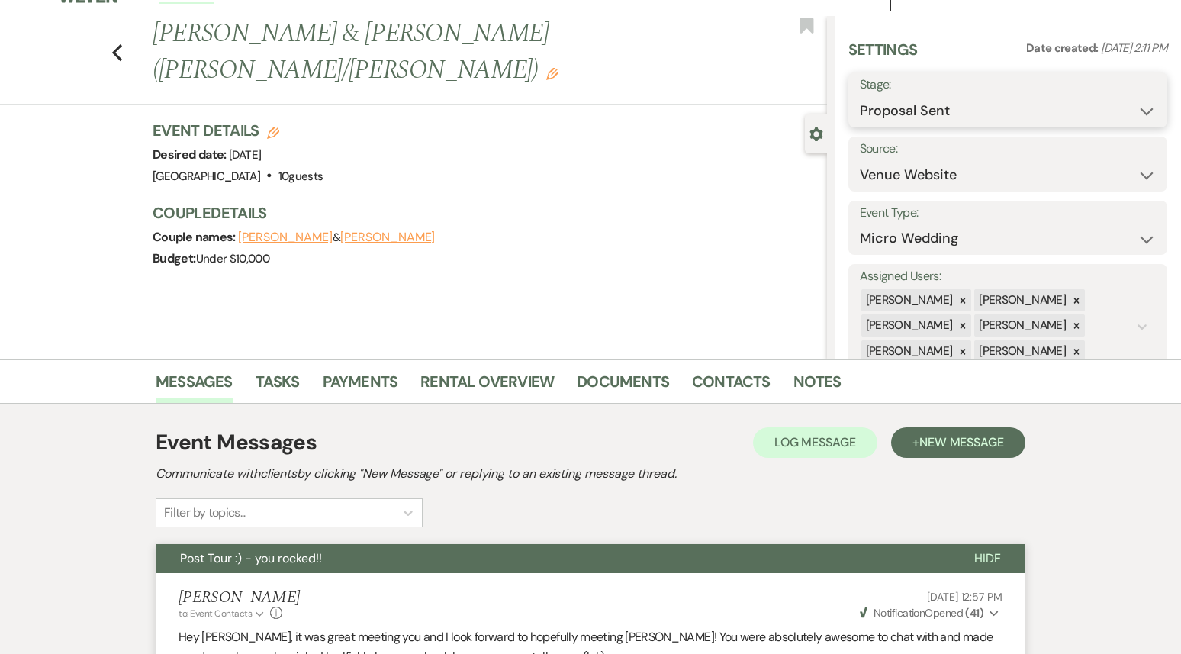
click at [921, 108] on select "Inquiry Follow Up Tour Requested Tour Confirmed Toured Proposal Sent Booked Lost" at bounding box center [1008, 111] width 296 height 30
select select "7"
click at [860, 96] on select "Inquiry Follow Up Tour Requested Tour Confirmed Toured Proposal Sent Booked Lost" at bounding box center [1008, 111] width 296 height 30
click at [1124, 100] on button "Save" at bounding box center [1134, 100] width 66 height 31
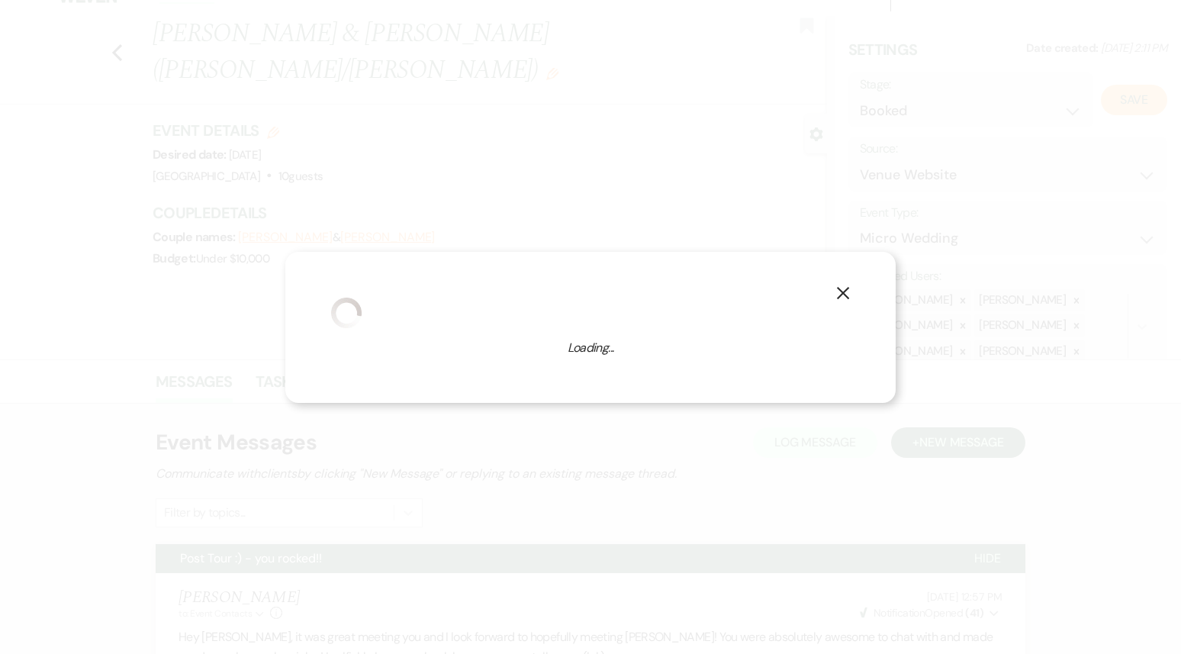
select select "16"
select select "590"
select select "false"
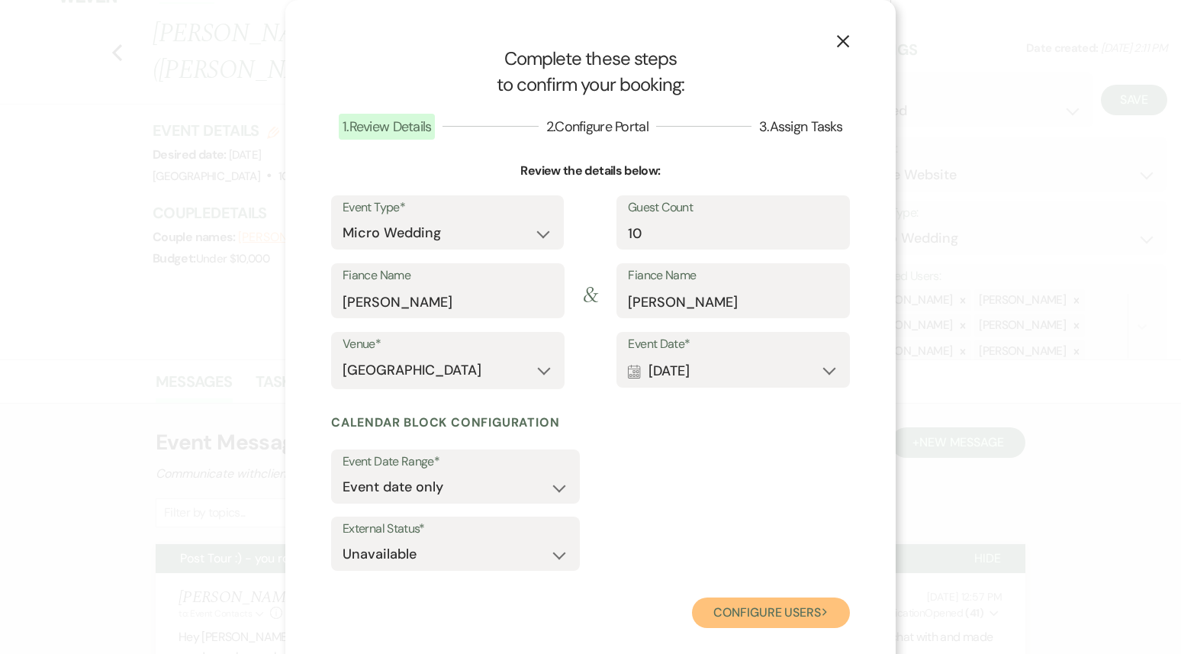
click at [726, 618] on button "Configure users Next" at bounding box center [771, 612] width 158 height 31
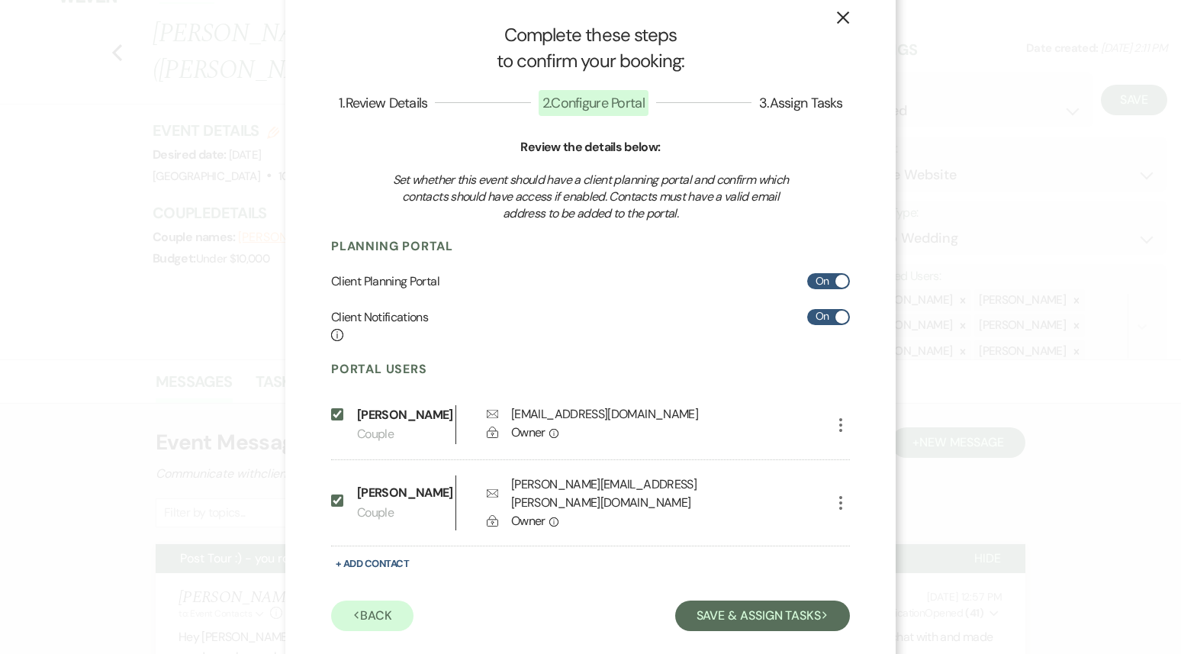
scroll to position [50, 0]
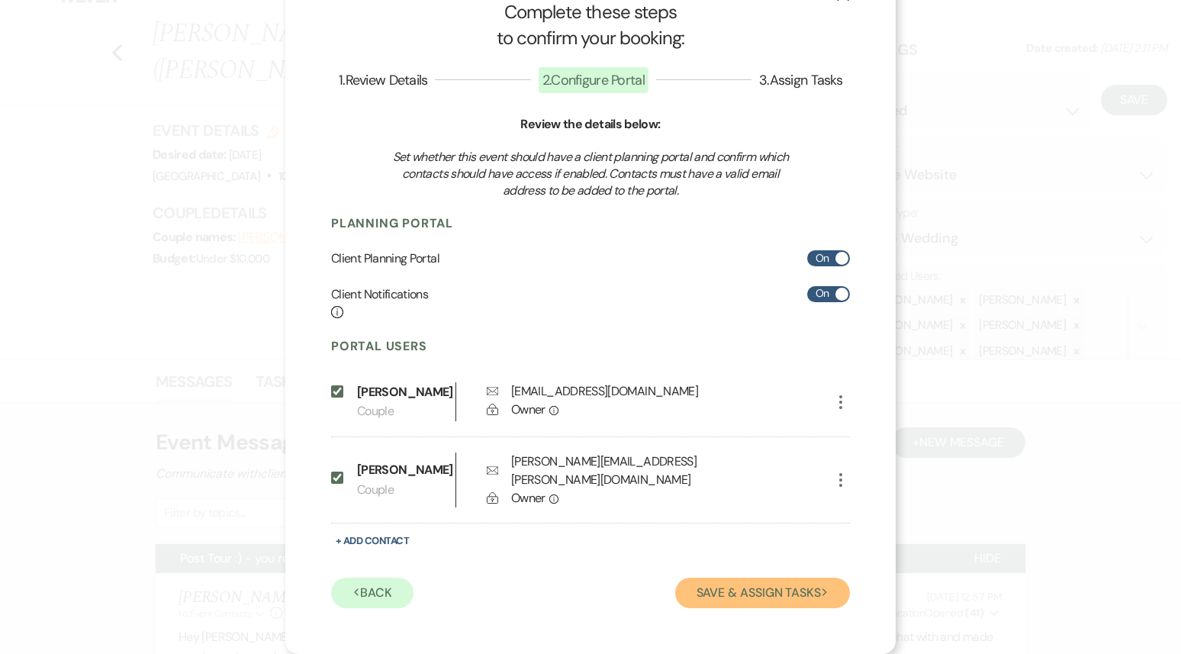
click at [728, 594] on button "Save & Assign Tasks Next" at bounding box center [762, 593] width 175 height 31
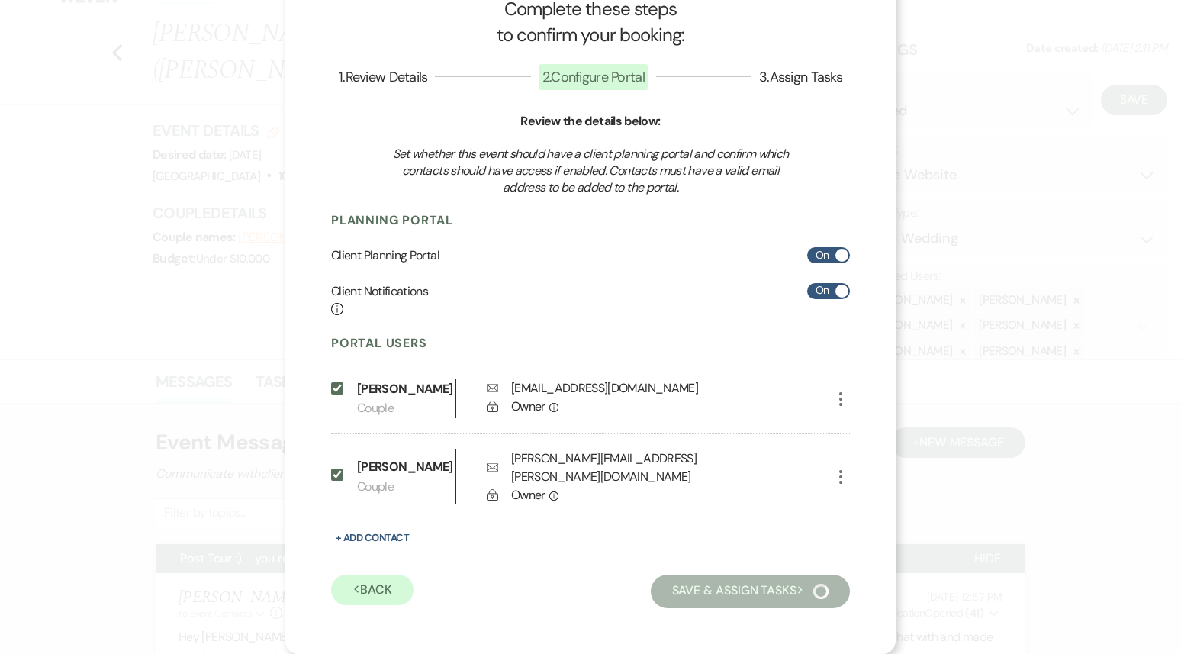
scroll to position [0, 0]
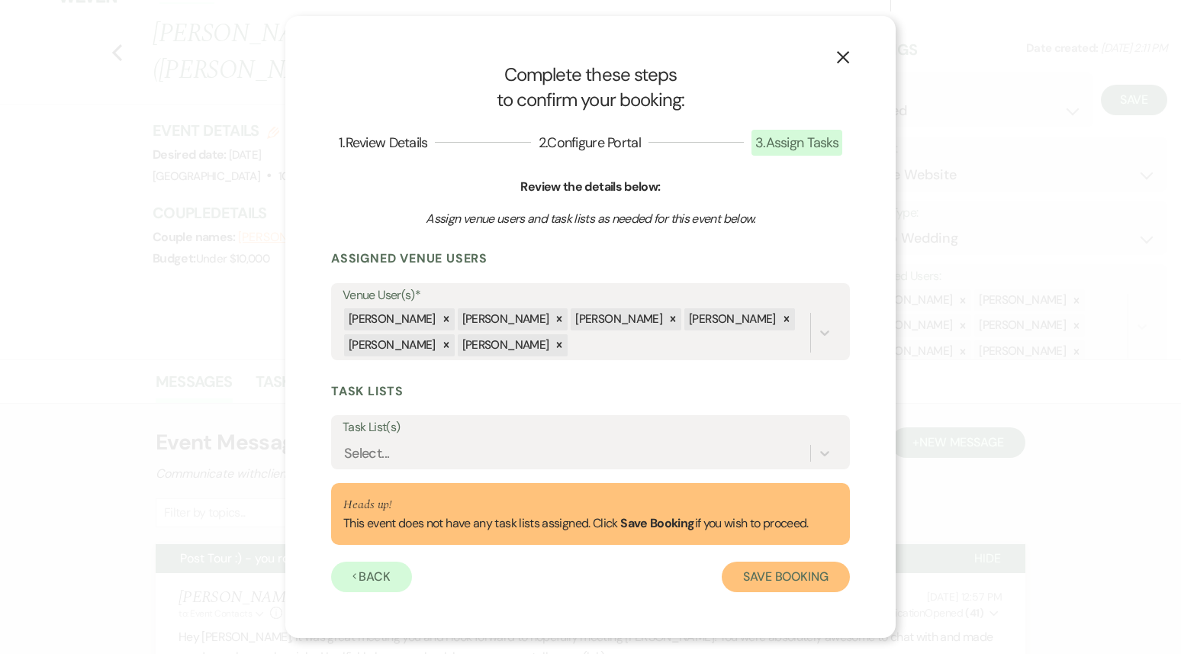
click at [769, 574] on button "Save Booking" at bounding box center [786, 577] width 128 height 31
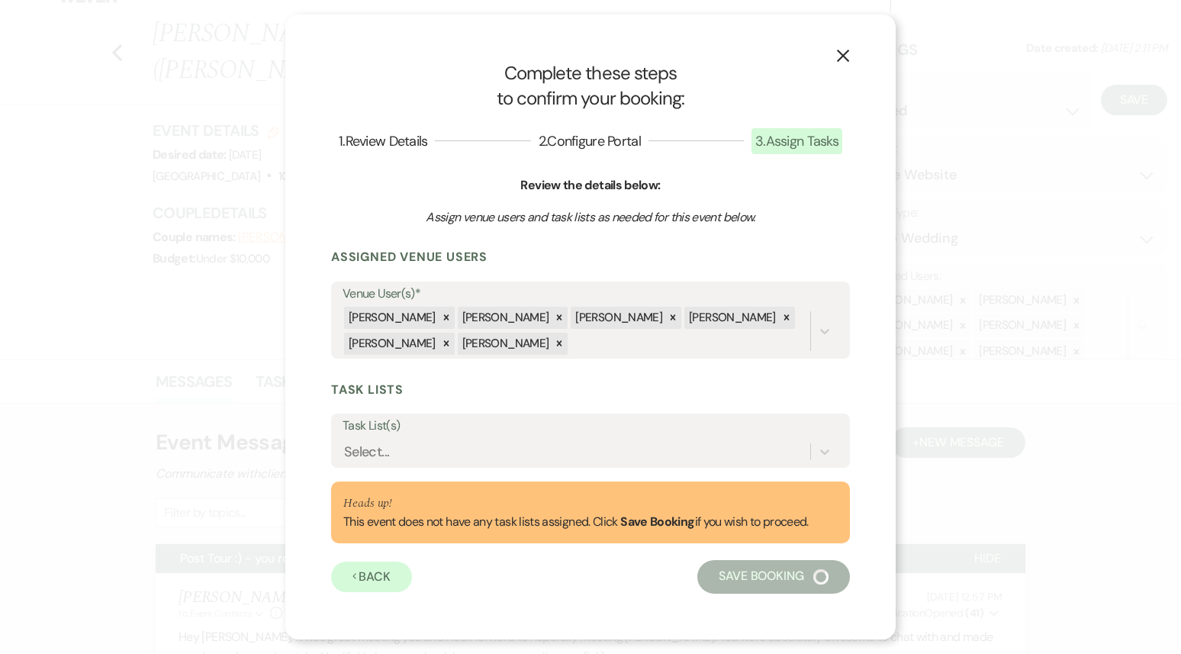
select select "1410"
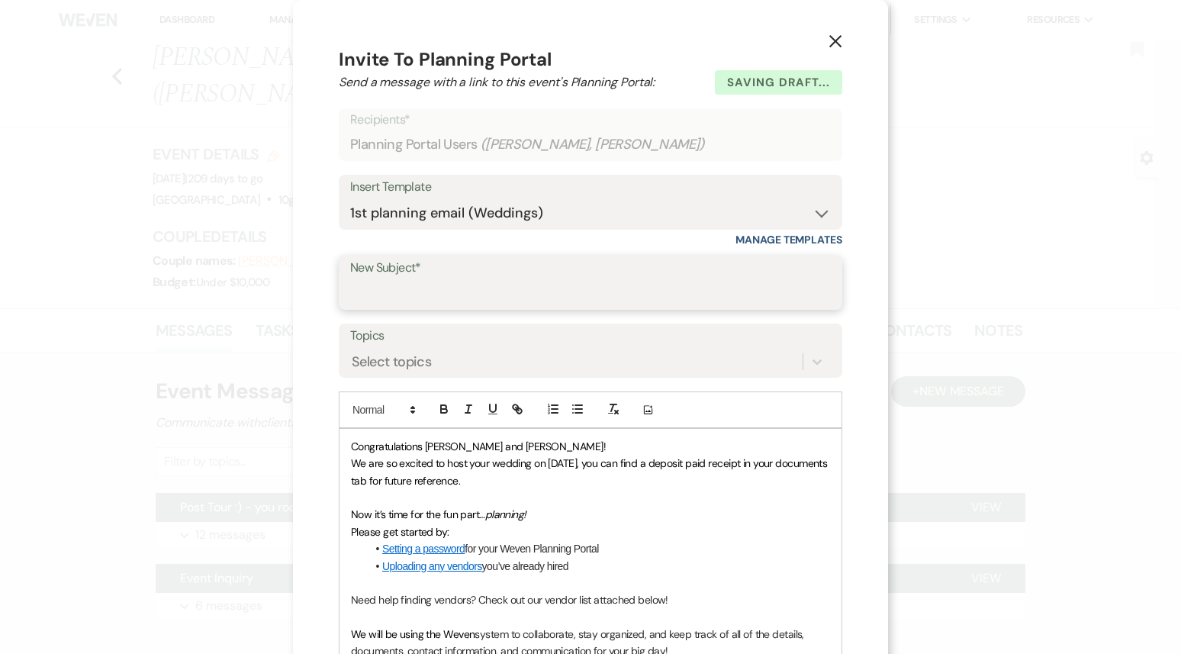
click at [584, 278] on input "New Subject*" at bounding box center [590, 293] width 481 height 30
type input "Welcome!"
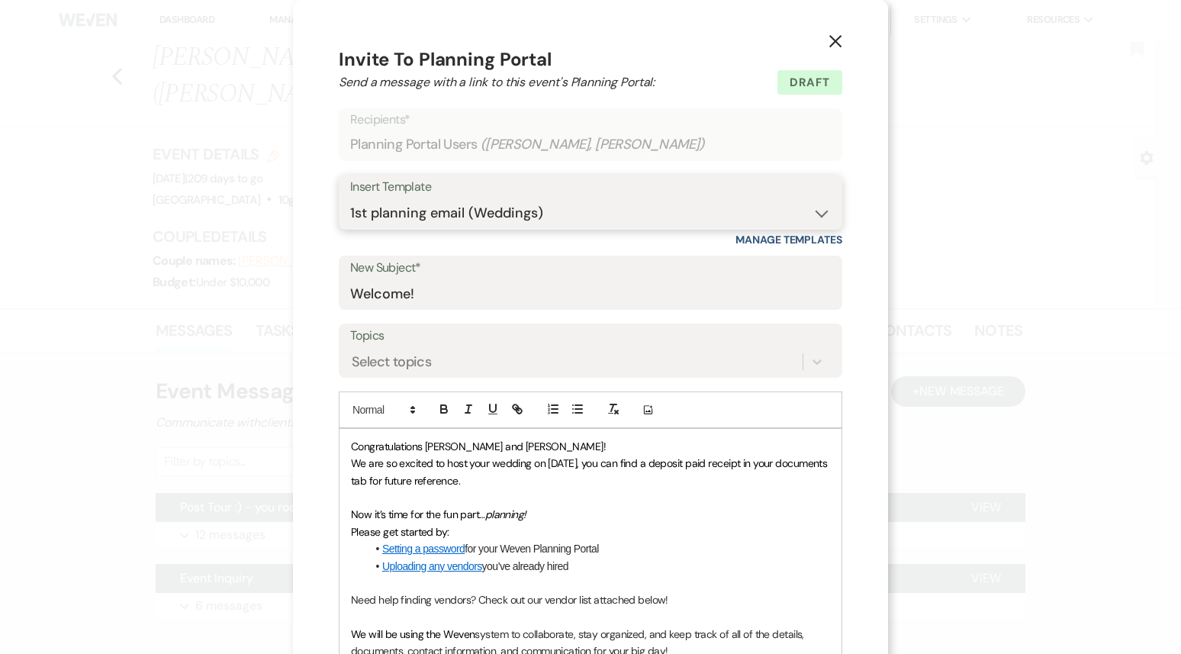
click at [497, 208] on select "-- Weven Planning Portal Introduction (Booked Events) 1st planning email ([PERS…" at bounding box center [590, 213] width 481 height 30
select select "606"
click at [350, 198] on select "-- Weven Planning Portal Introduction (Booked Events) 1st planning email ([PERS…" at bounding box center [590, 213] width 481 height 30
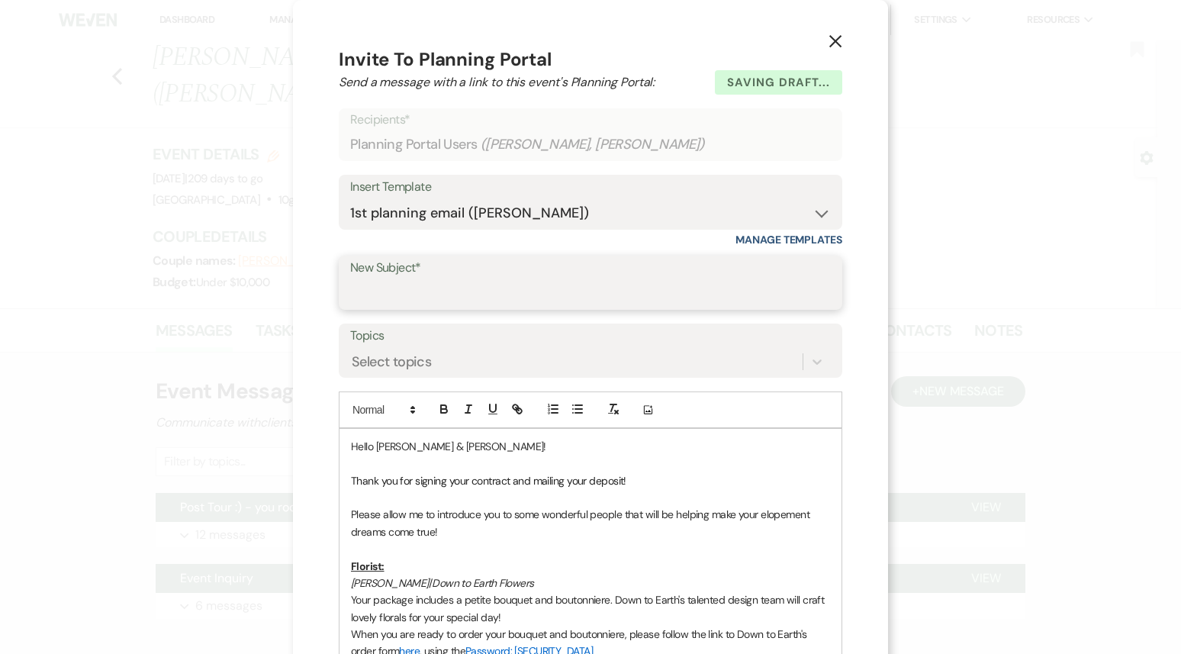
click at [571, 290] on input "New Subject*" at bounding box center [590, 293] width 481 height 30
type input "Welcome!"
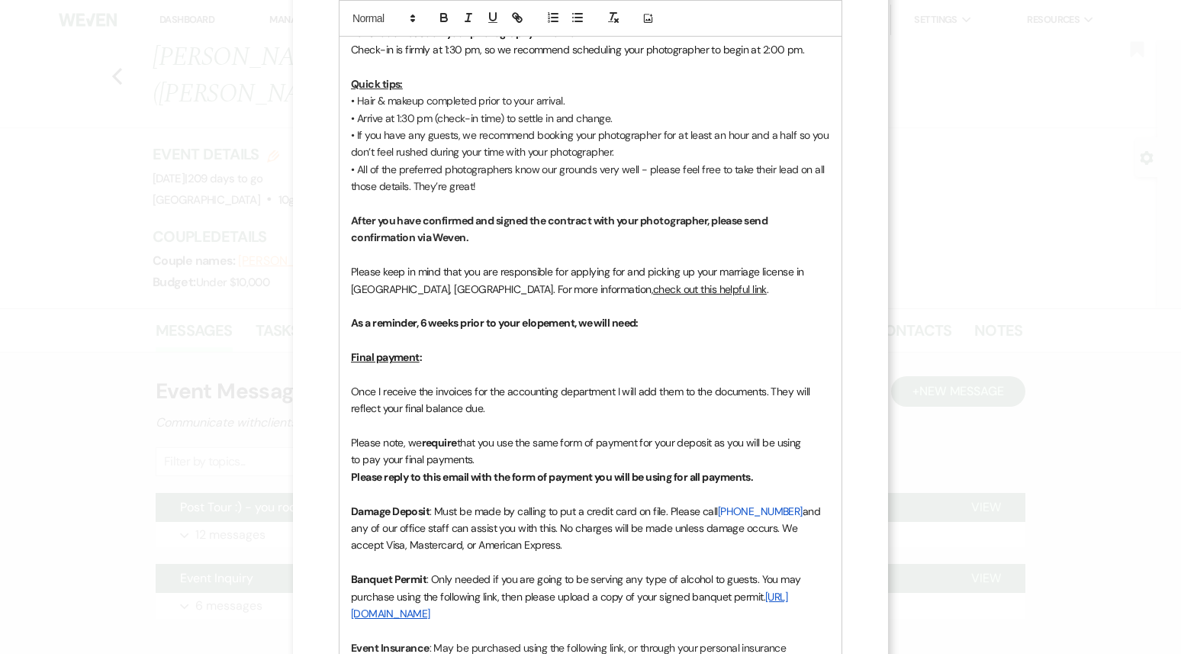
scroll to position [1584, 0]
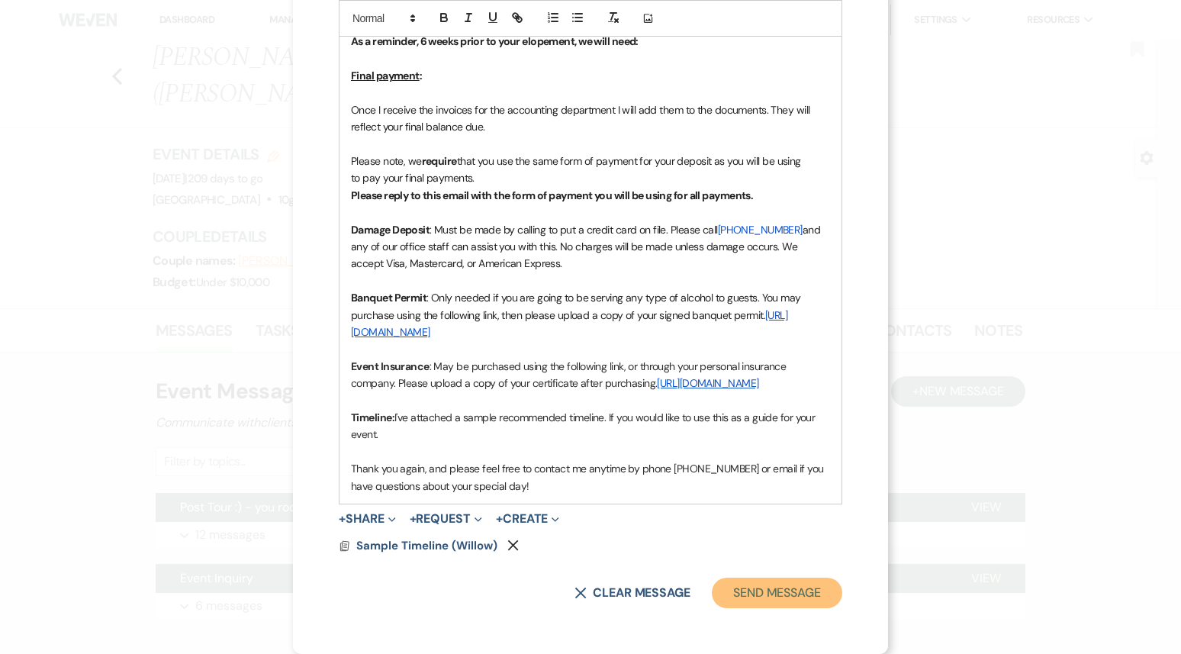
click at [772, 597] on button "Send Message" at bounding box center [777, 593] width 130 height 31
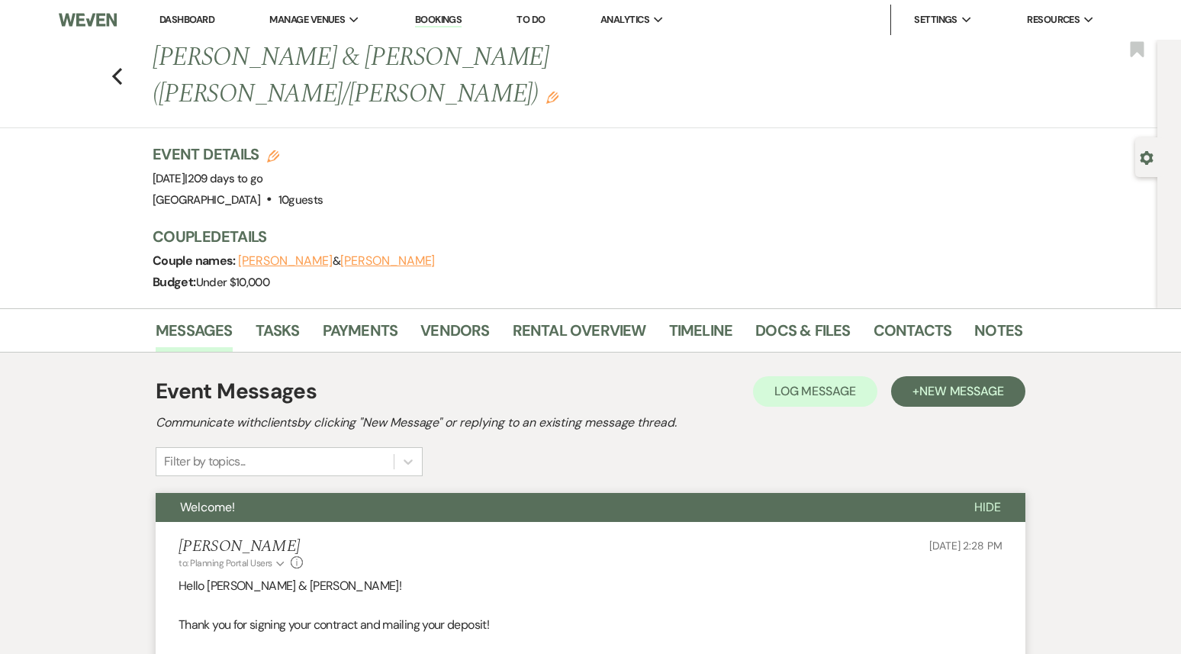
click at [200, 25] on link "Dashboard" at bounding box center [186, 19] width 55 height 13
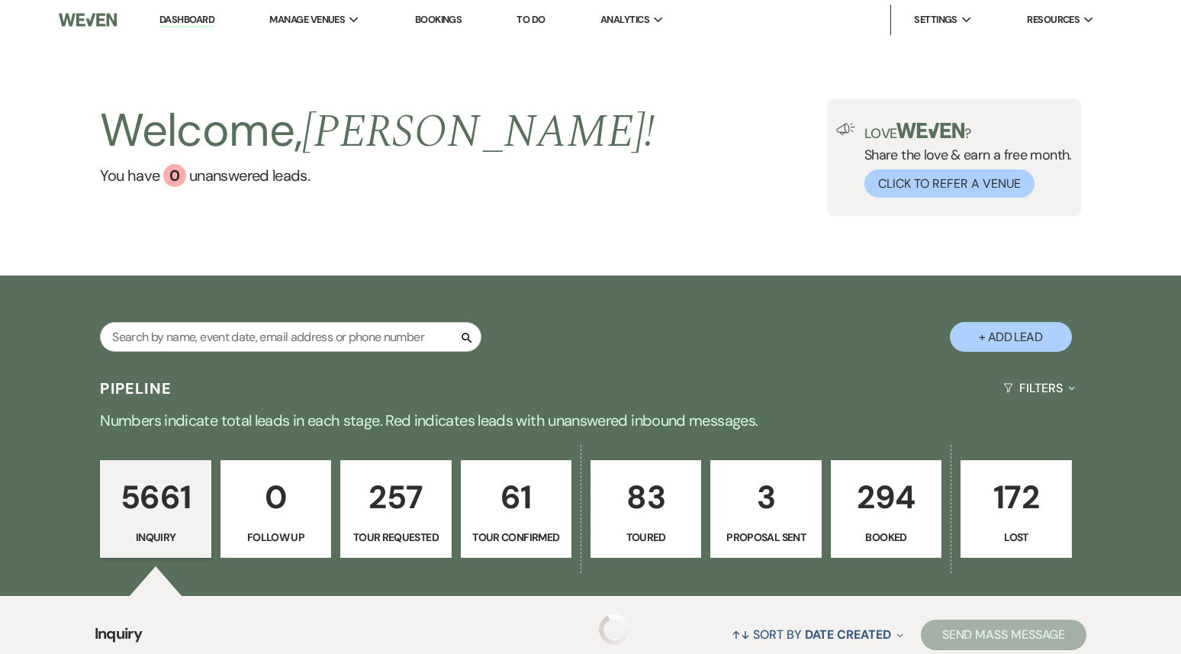
click at [756, 513] on p "3" at bounding box center [765, 496] width 91 height 51
select select "6"
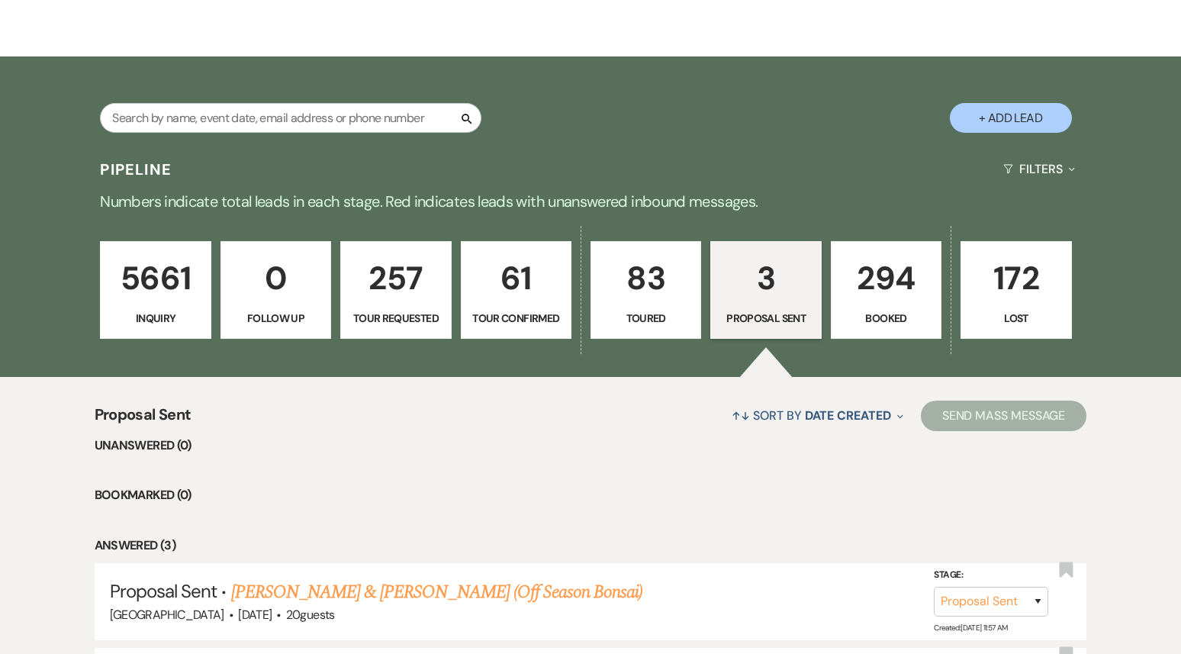
scroll to position [497, 0]
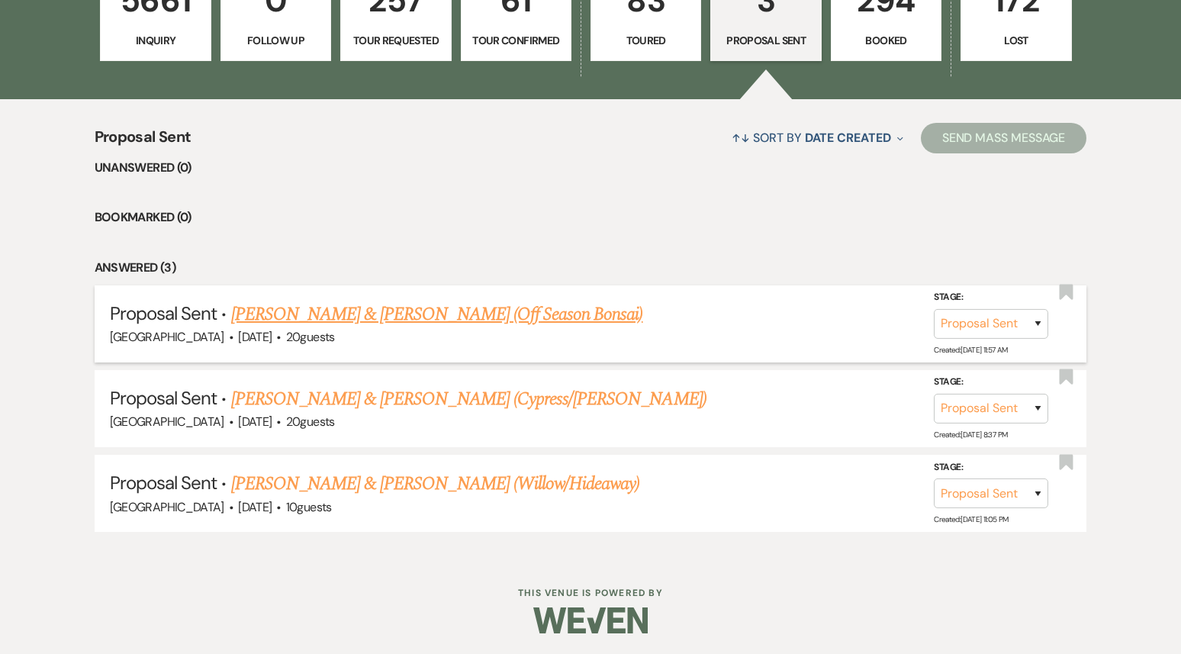
click at [396, 321] on link "[PERSON_NAME] & [PERSON_NAME] (Off Season Bonsai)" at bounding box center [437, 314] width 412 height 27
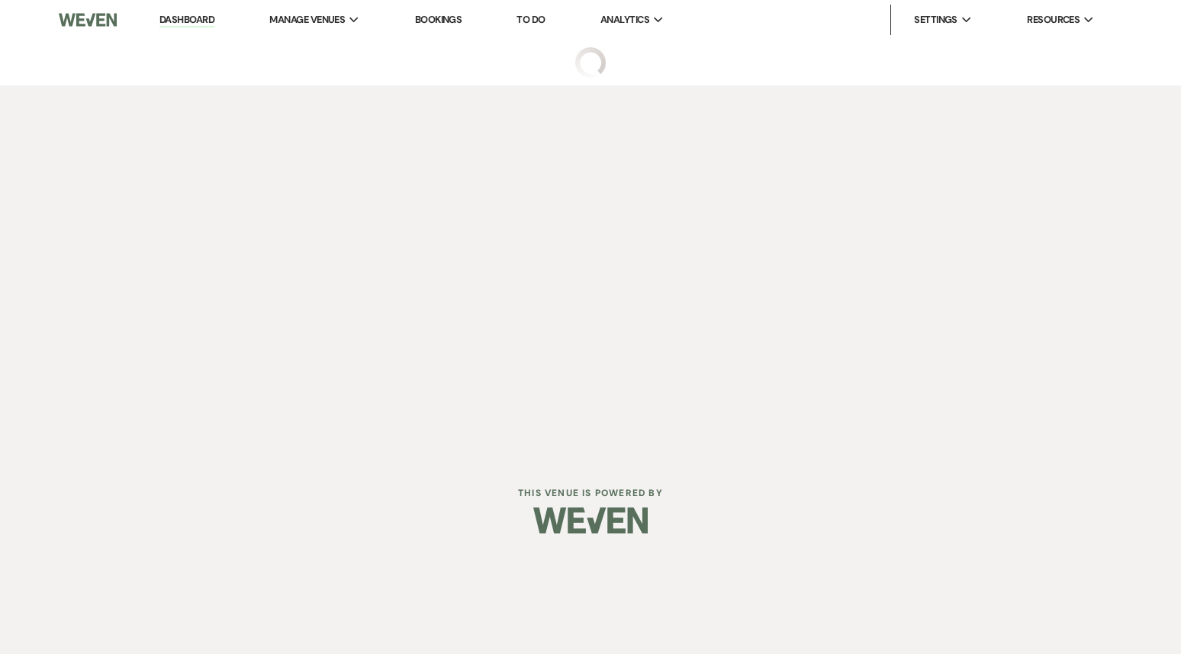
select select "6"
select select "5"
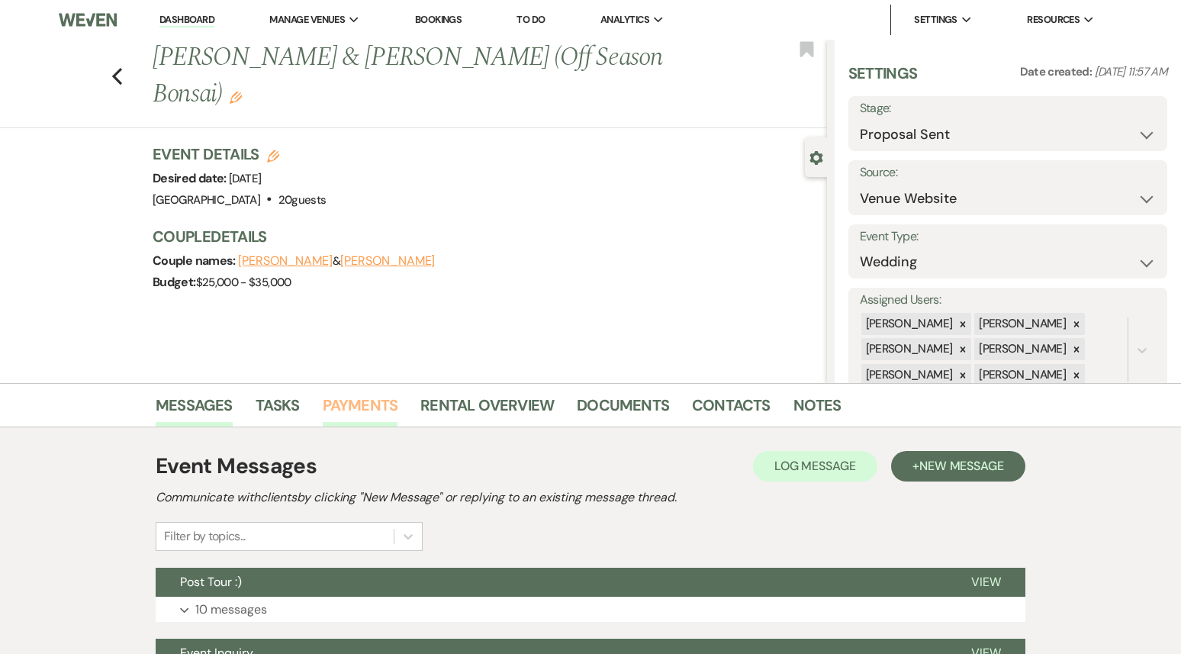
click at [333, 417] on link "Payments" at bounding box center [361, 410] width 76 height 34
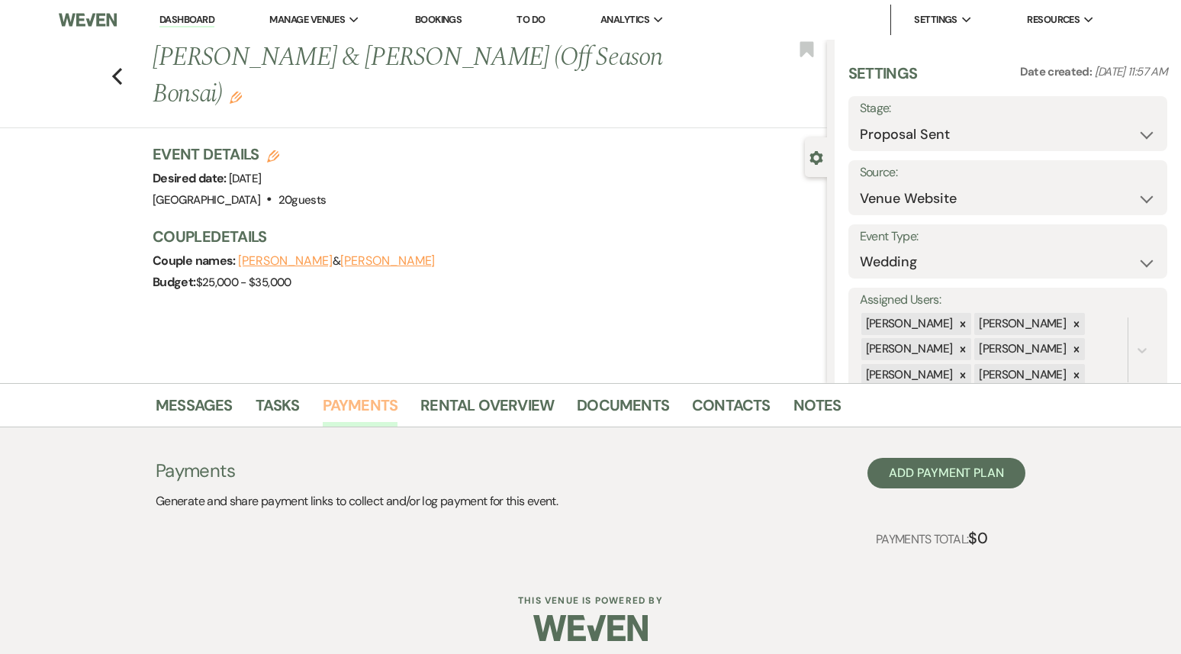
scroll to position [10, 0]
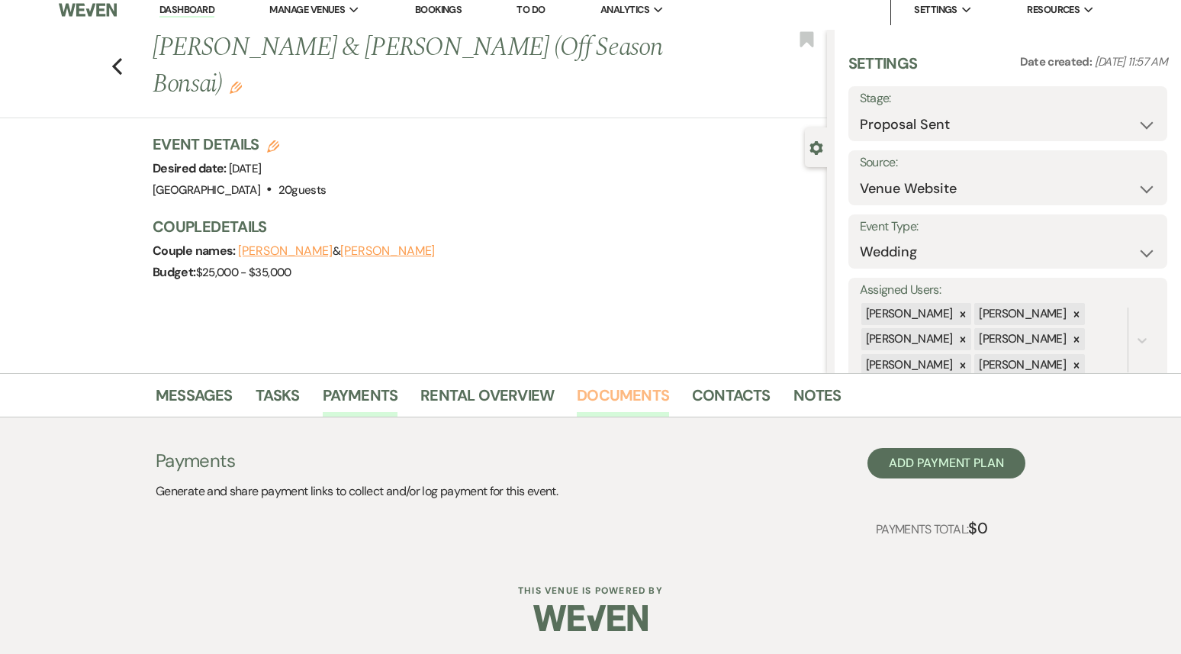
click at [608, 393] on link "Documents" at bounding box center [623, 400] width 92 height 34
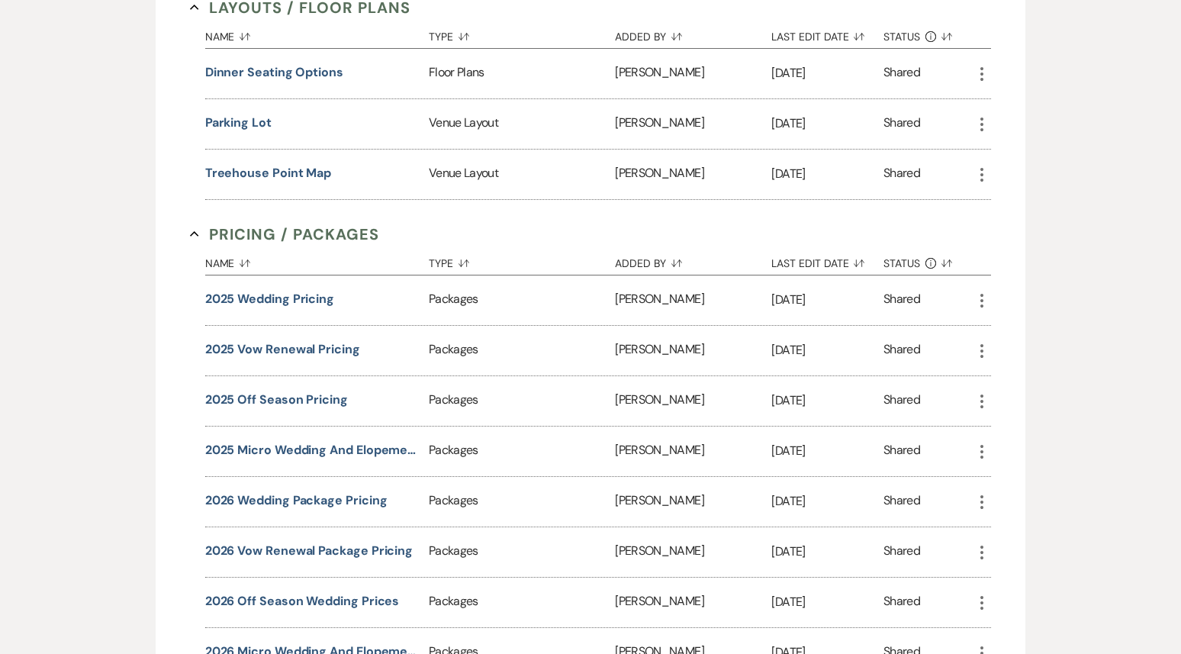
scroll to position [400, 0]
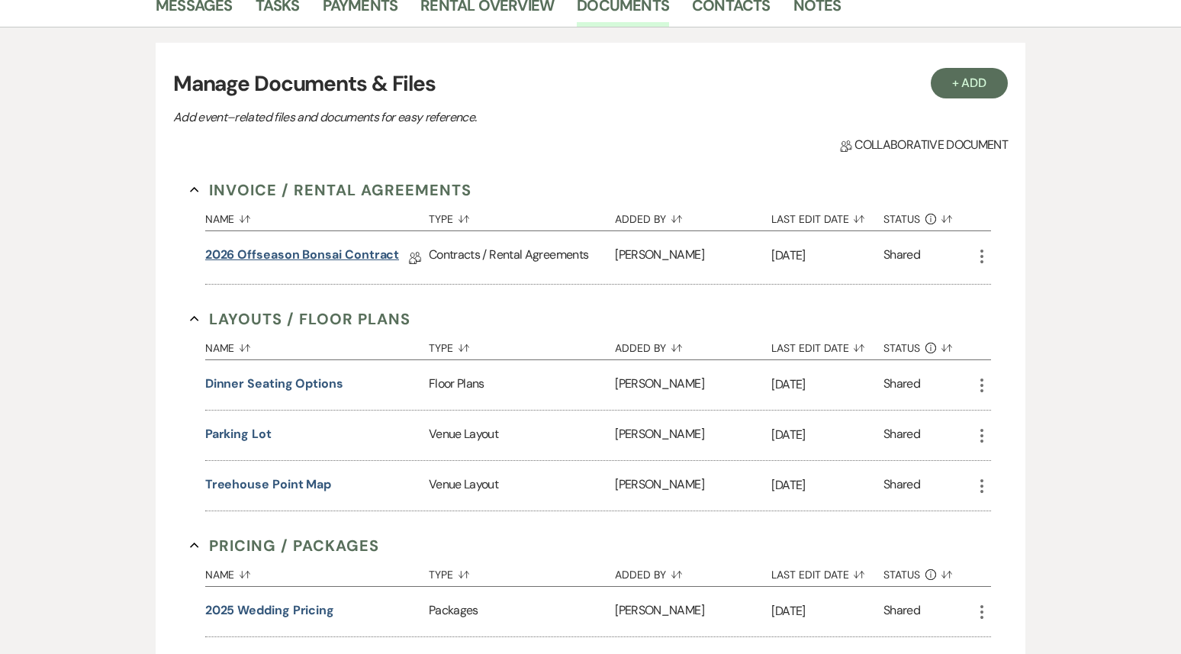
click at [263, 254] on link "2026 Offseason Bonsai Contract" at bounding box center [302, 258] width 195 height 24
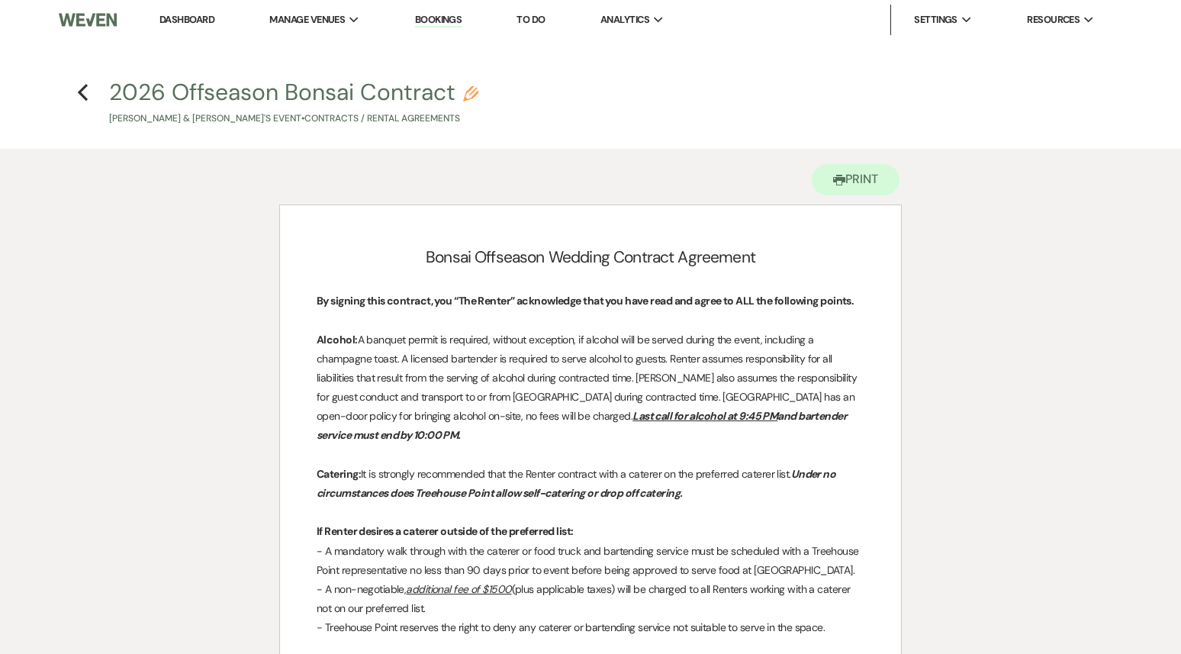
click at [92, 89] on h4 "Previous 2026 Offseason Bonsai Contract Pencil [PERSON_NAME] & [PERSON_NAME]'s …" at bounding box center [590, 101] width 1099 height 50
click at [79, 102] on h4 "Previous 2026 Offseason Bonsai Contract Pencil [PERSON_NAME] & [PERSON_NAME]'s …" at bounding box center [590, 101] width 1099 height 50
click at [80, 85] on icon "Previous" at bounding box center [82, 92] width 11 height 18
select select "6"
select select "5"
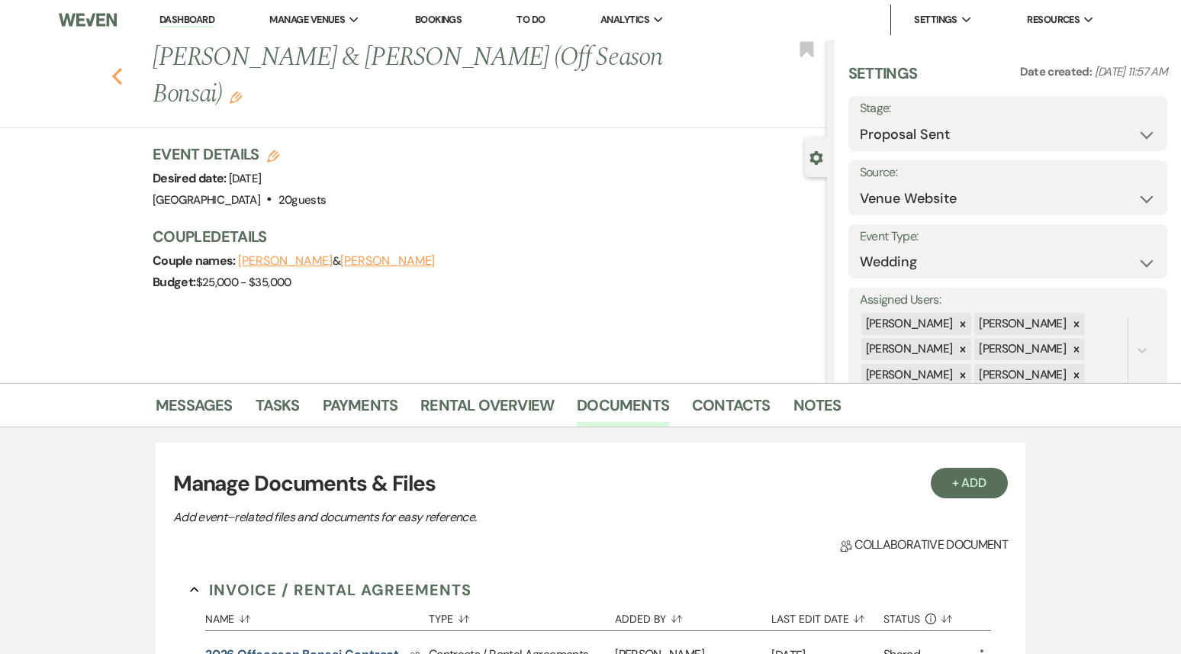
click at [116, 68] on use "button" at bounding box center [117, 76] width 10 height 17
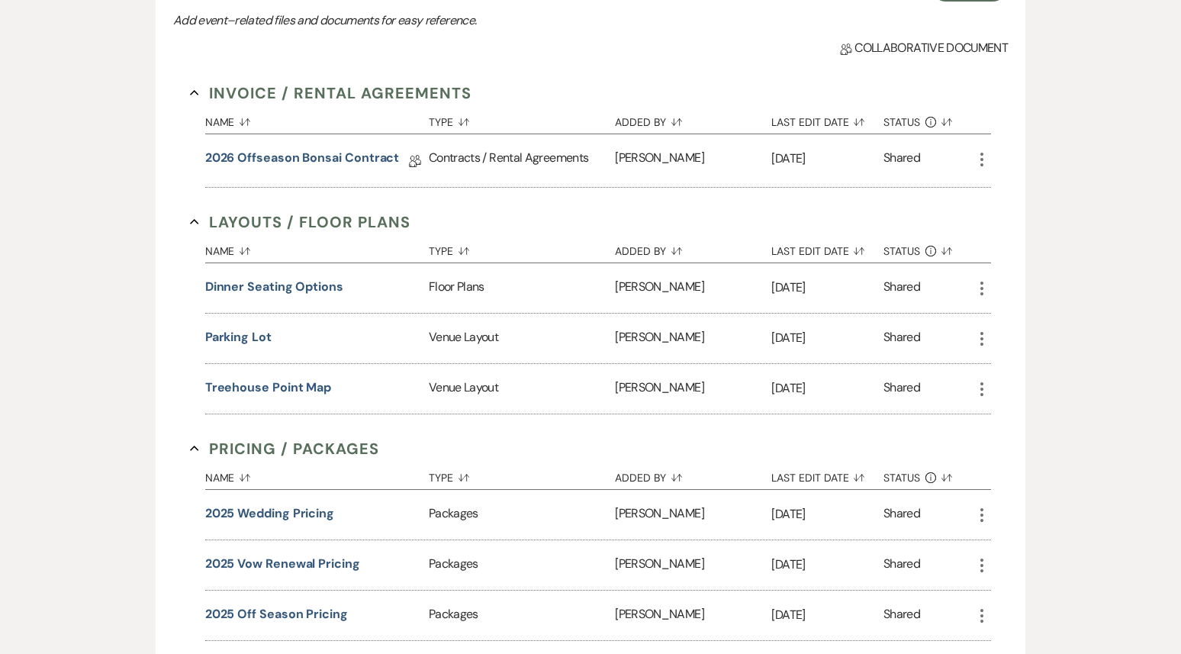
select select "6"
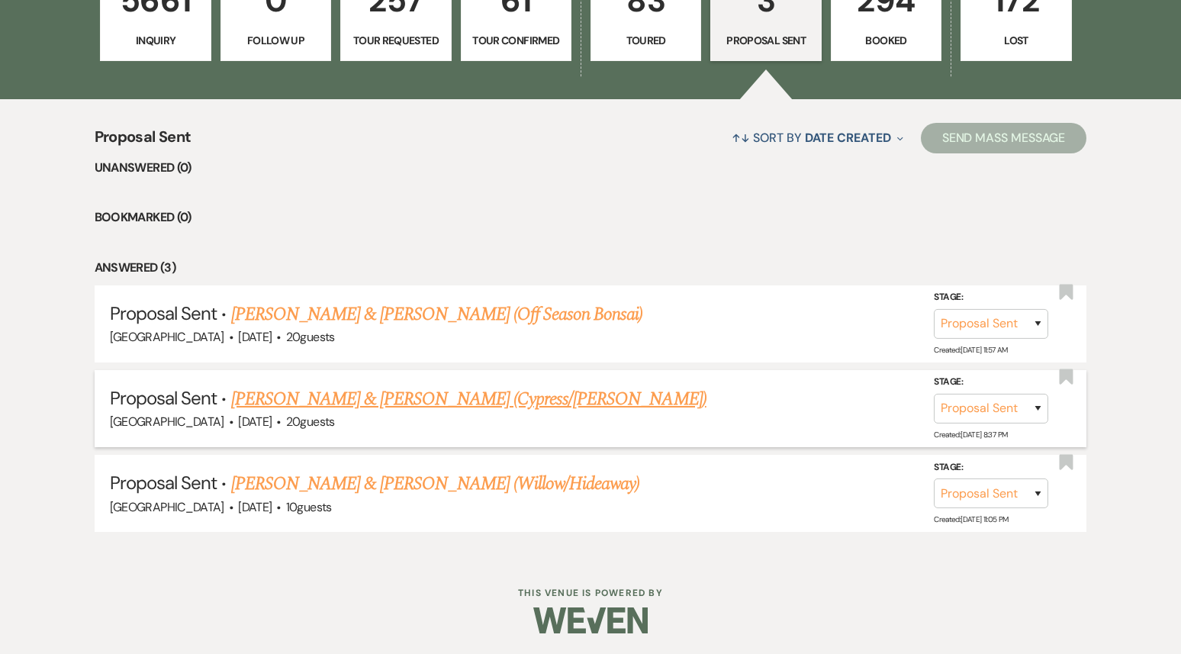
click at [426, 402] on link "[PERSON_NAME] & [PERSON_NAME] (Cypress/[PERSON_NAME])" at bounding box center [468, 398] width 475 height 27
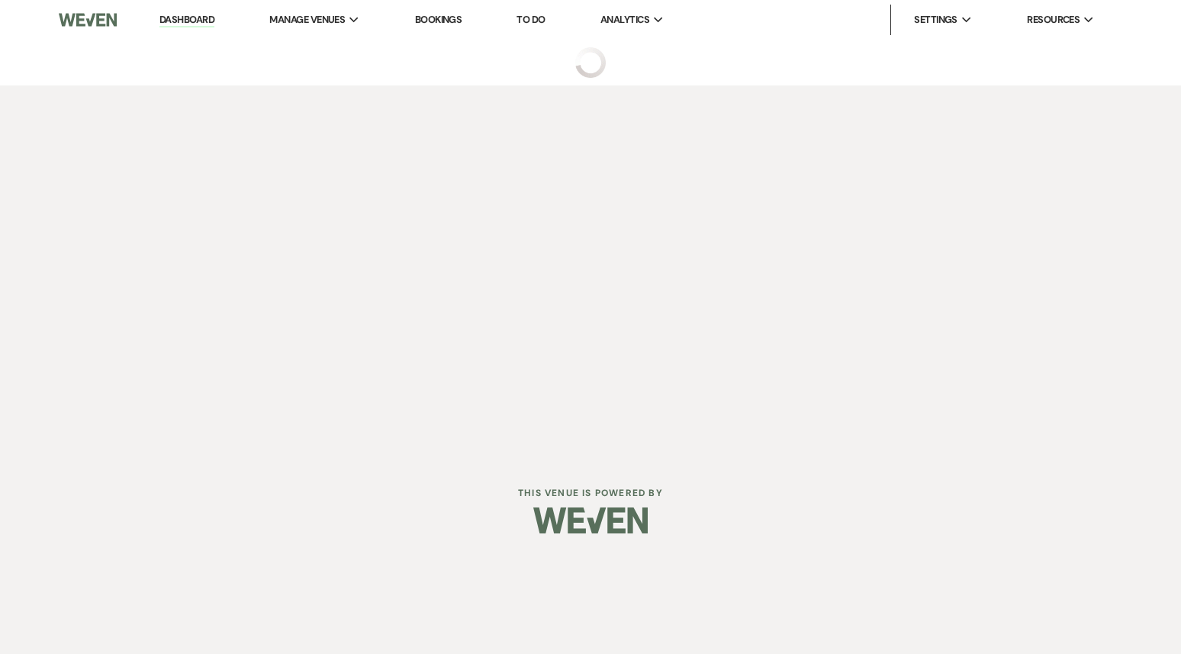
select select "6"
select select "5"
select select "16"
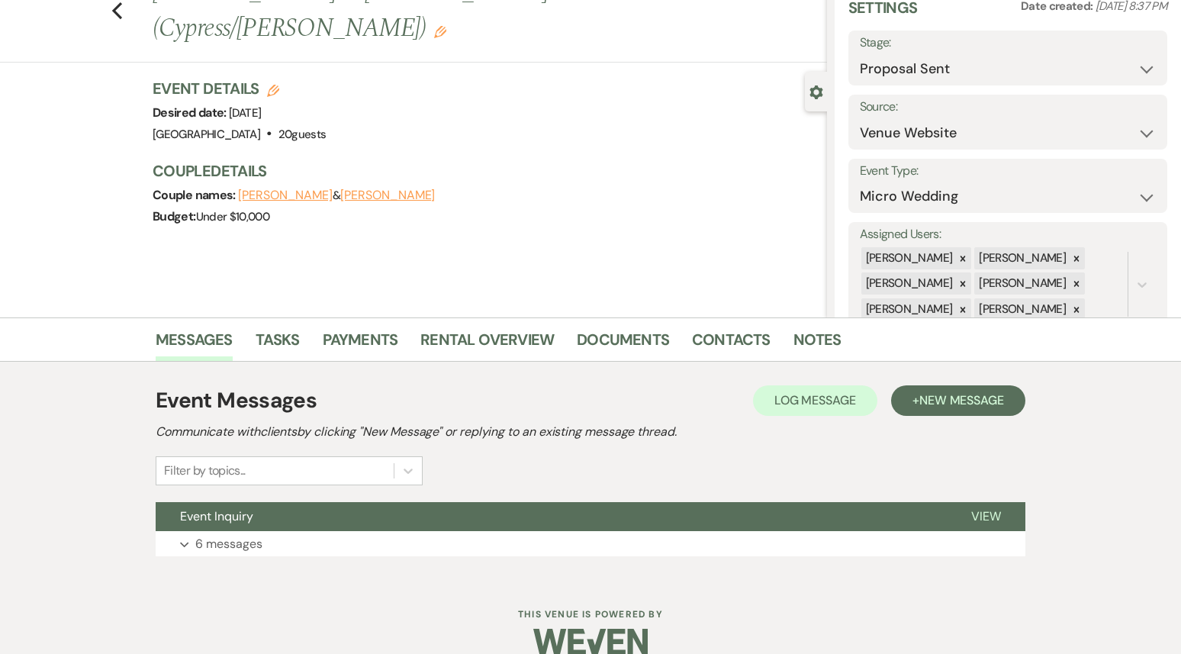
scroll to position [89, 0]
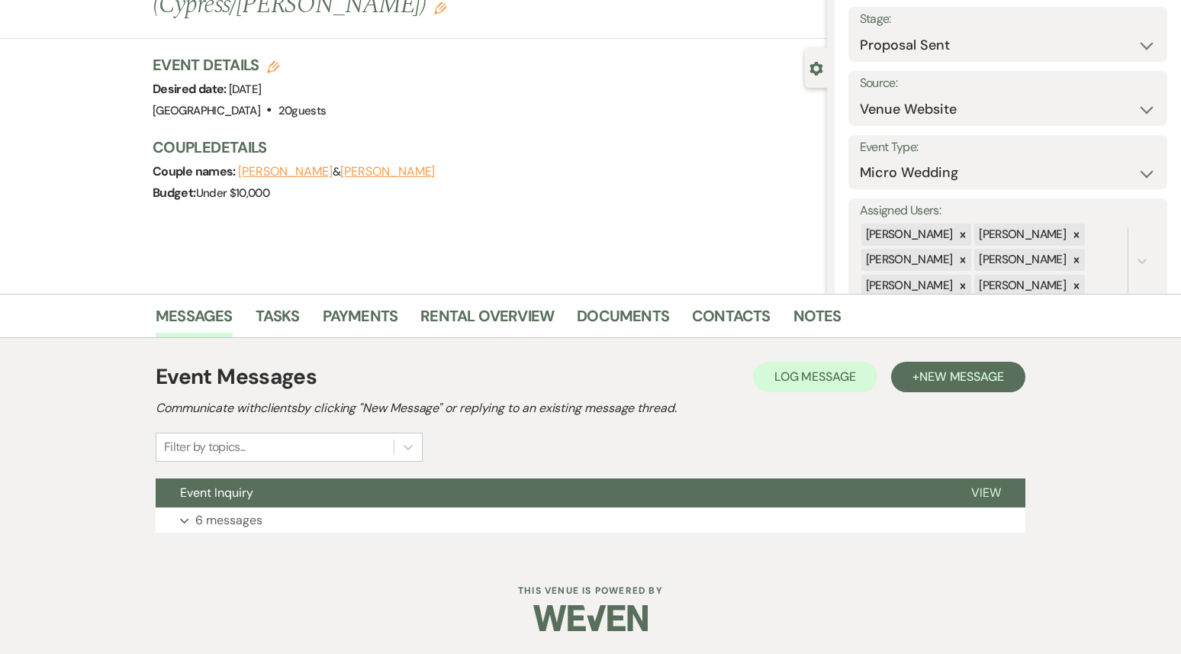
click at [396, 341] on div "Event Messages Log Log Message + New Message Communicate with clients by clicki…" at bounding box center [591, 446] width 870 height 217
click at [372, 311] on link "Payments" at bounding box center [361, 321] width 76 height 34
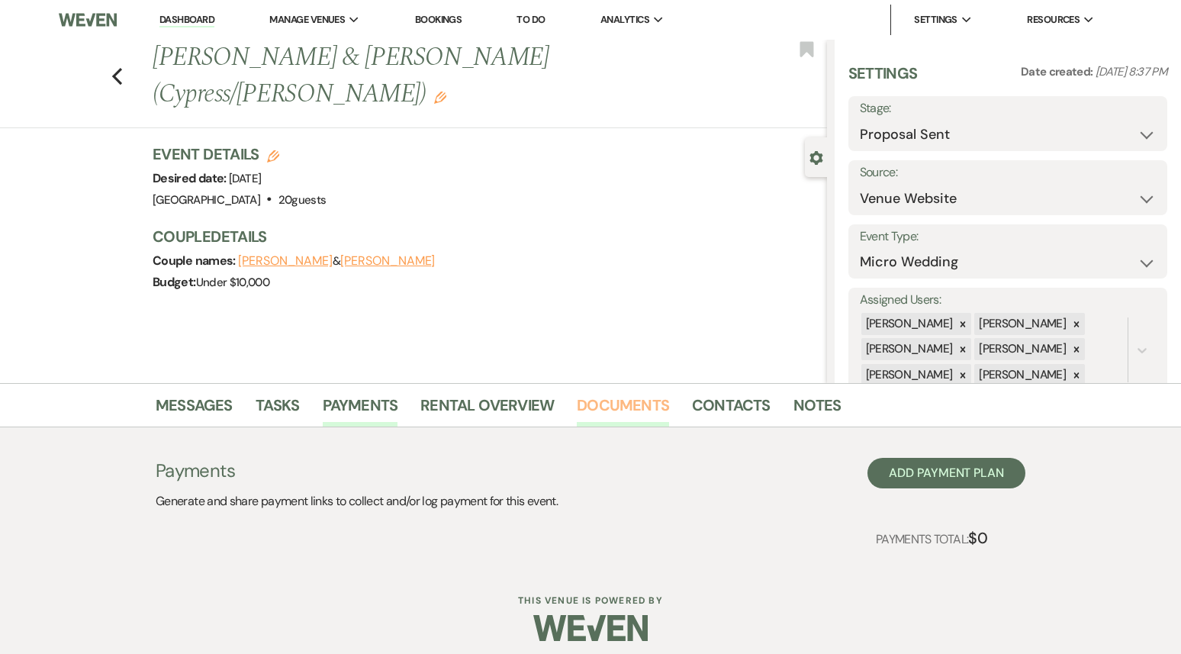
click at [632, 397] on link "Documents" at bounding box center [623, 410] width 92 height 34
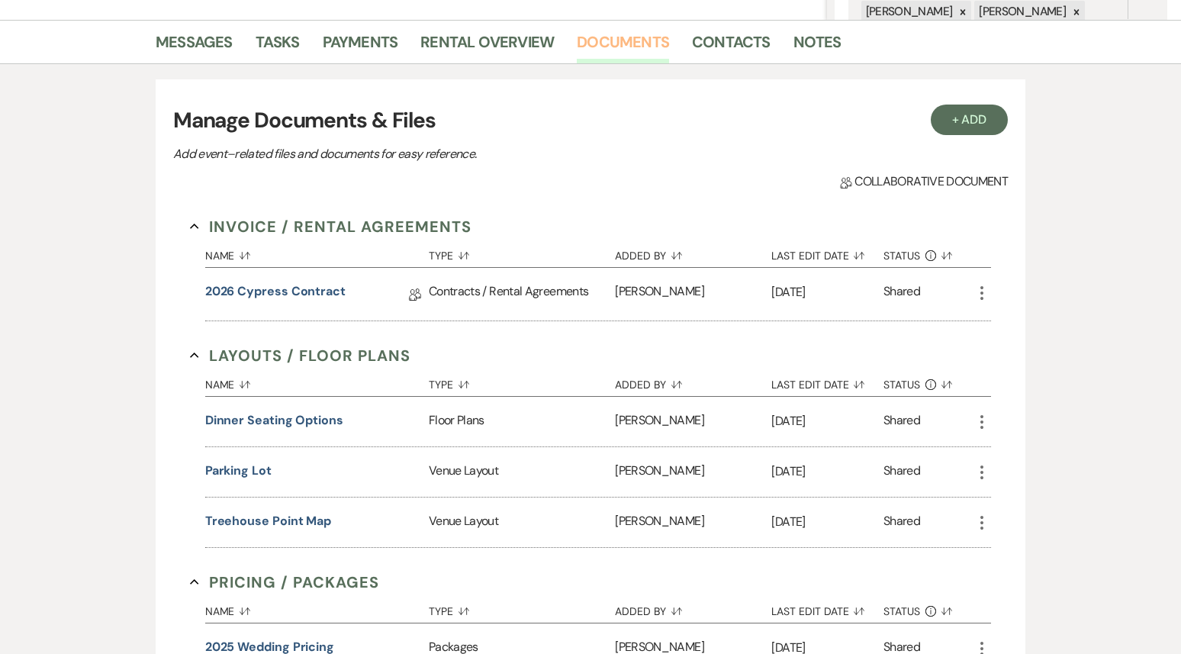
scroll to position [388, 0]
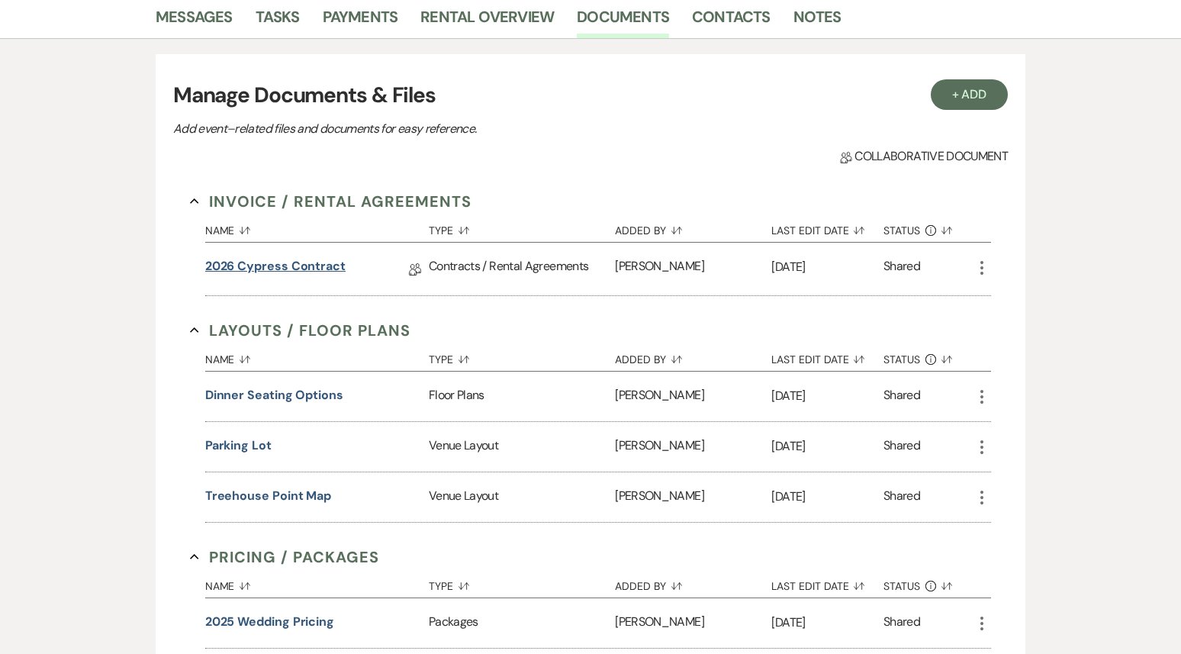
click at [290, 261] on link "2026 Cypress Contract" at bounding box center [275, 269] width 140 height 24
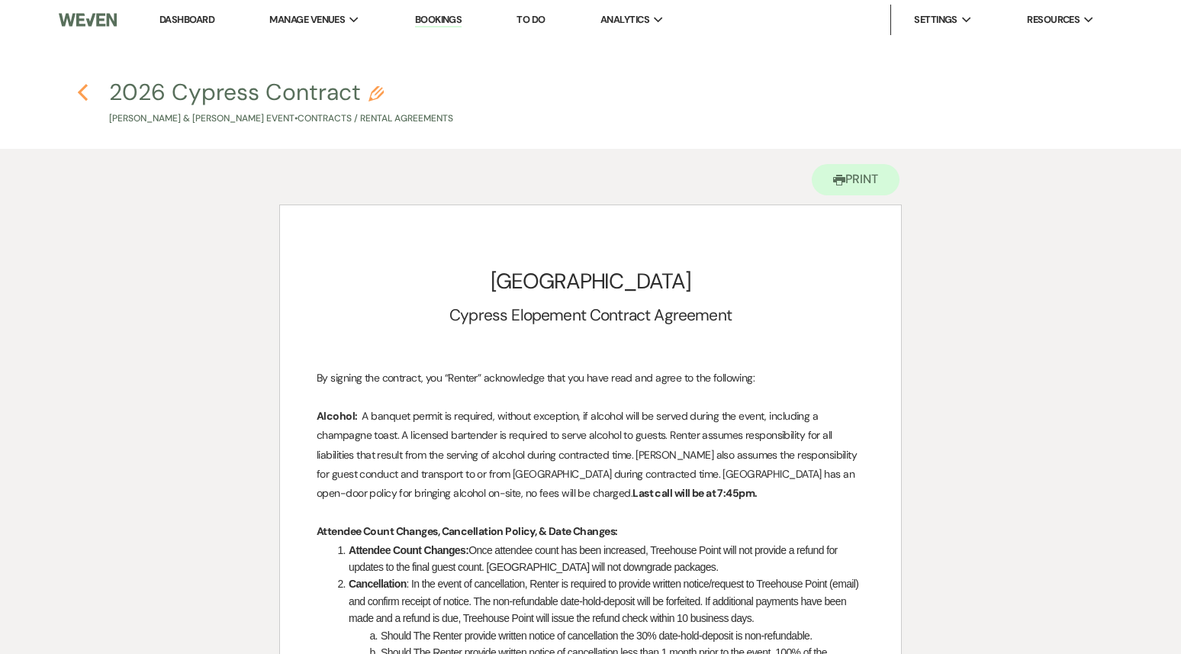
click at [82, 82] on button "Previous" at bounding box center [82, 92] width 11 height 20
select select "6"
select select "5"
select select "16"
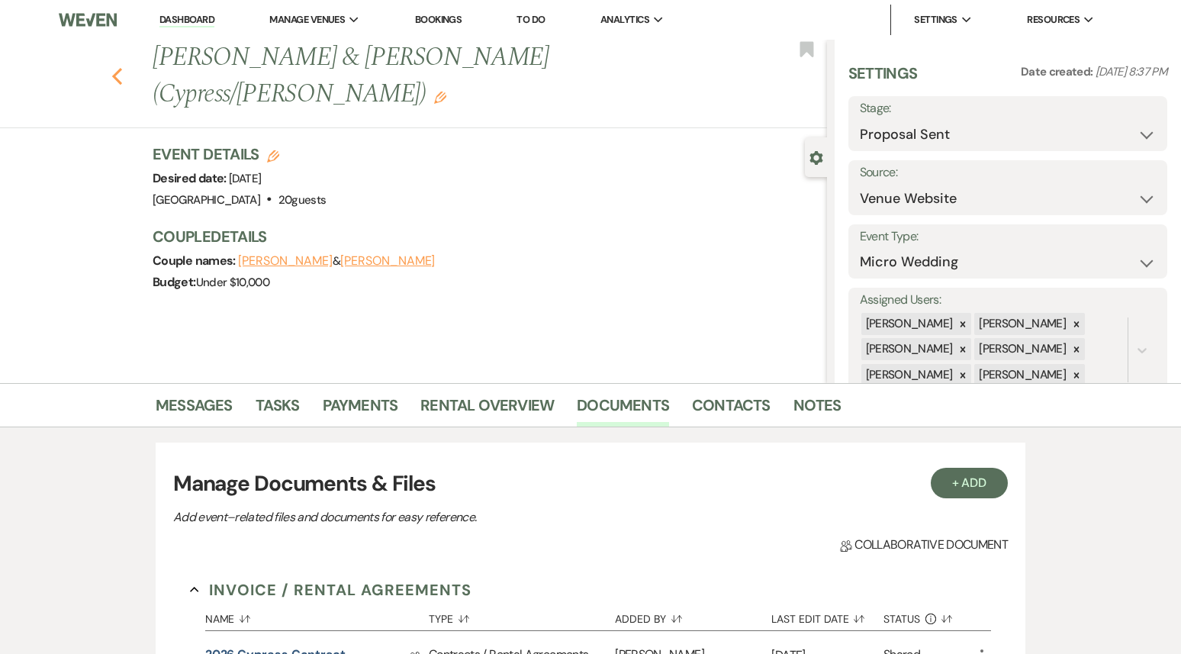
click at [114, 67] on icon "Previous" at bounding box center [116, 76] width 11 height 18
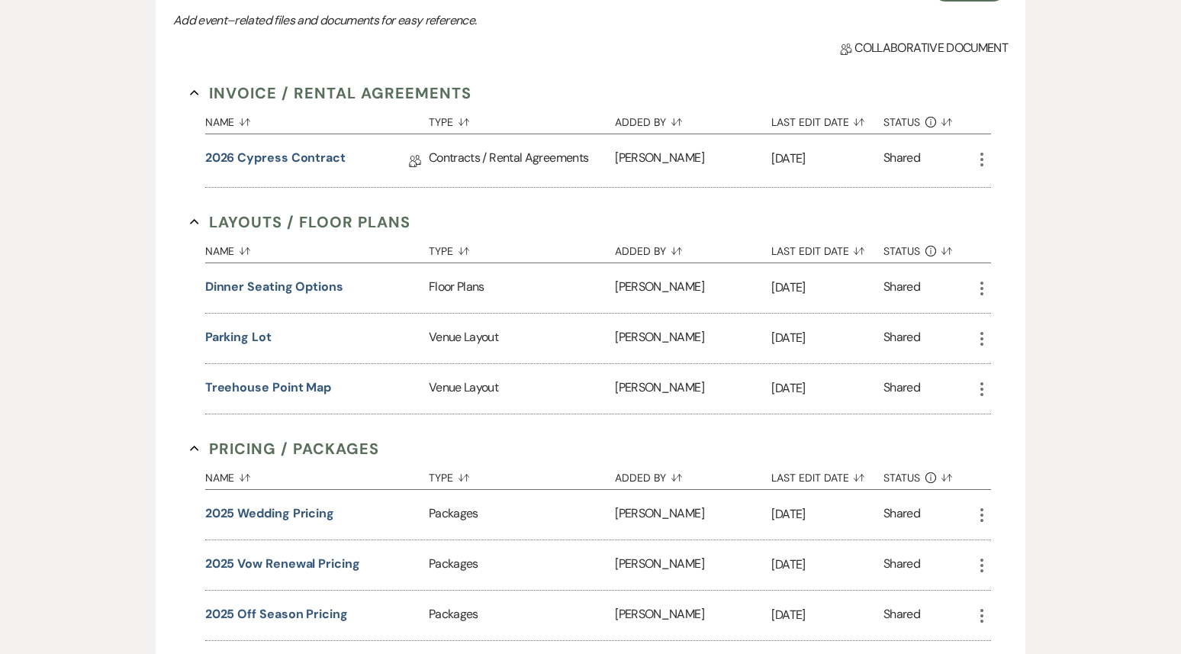
select select "6"
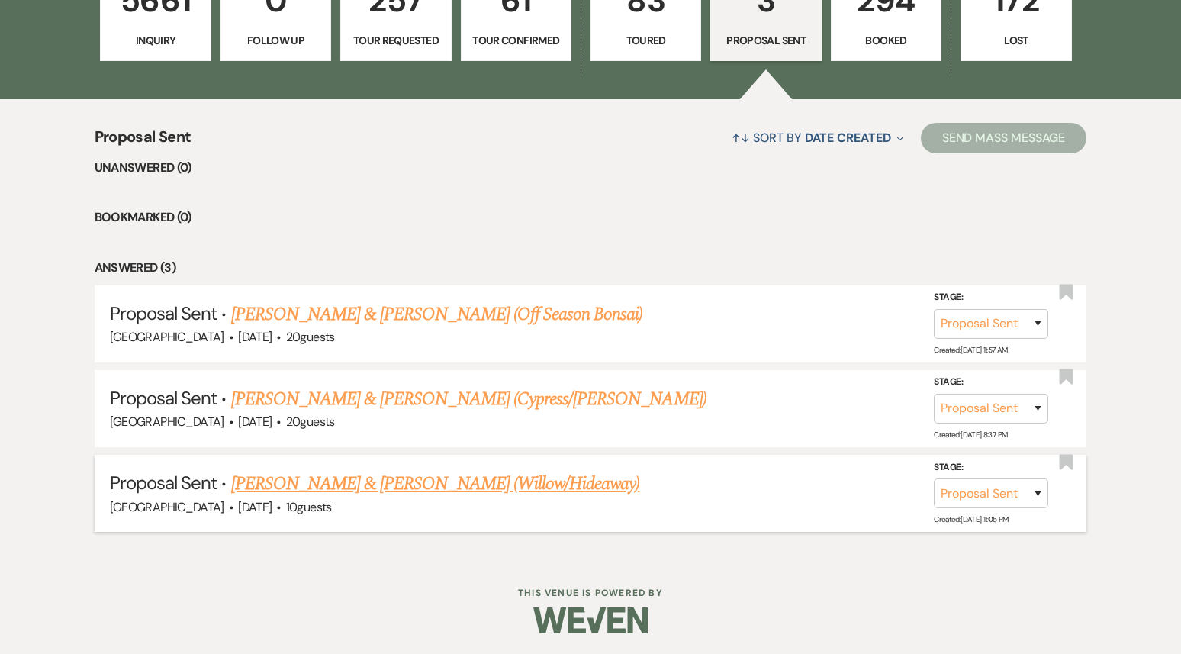
click at [381, 485] on link "[PERSON_NAME] & [PERSON_NAME] (Willow/Hideaway)" at bounding box center [435, 483] width 409 height 27
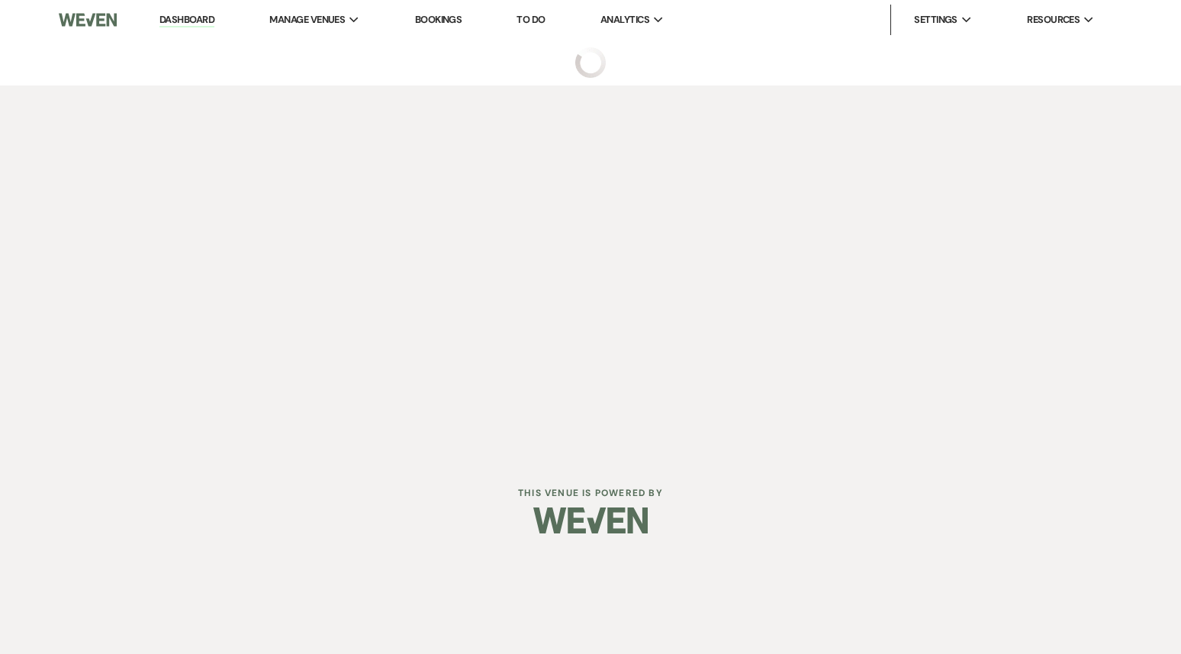
select select "6"
select select "5"
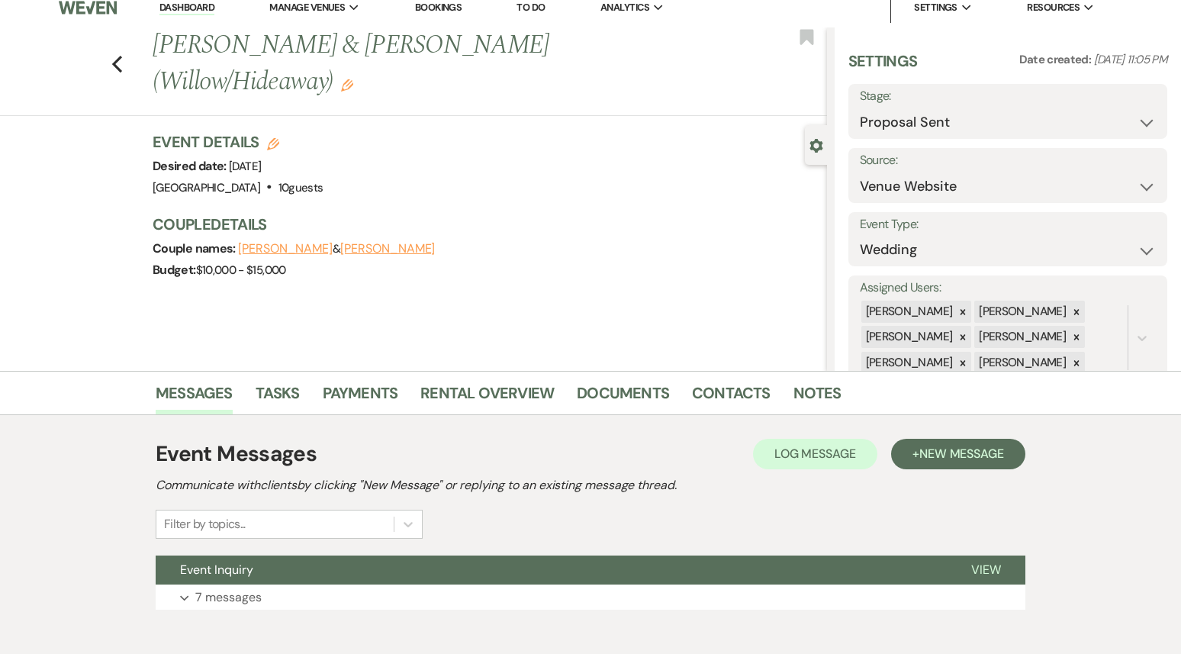
scroll to position [18, 0]
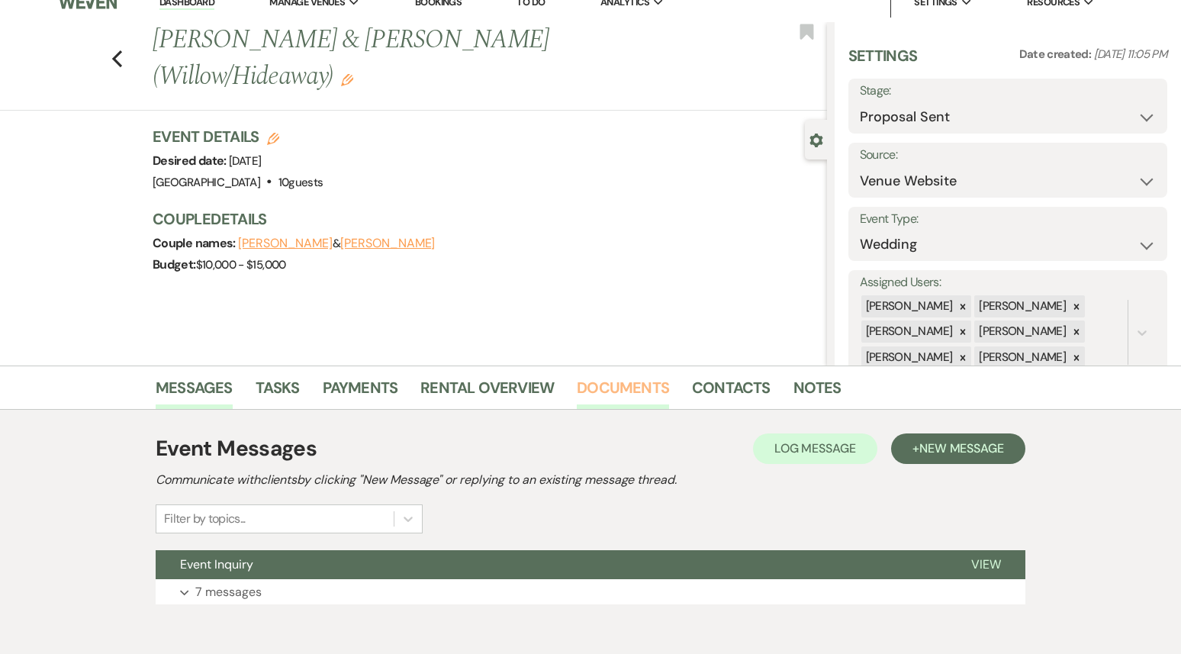
click at [612, 388] on link "Documents" at bounding box center [623, 392] width 92 height 34
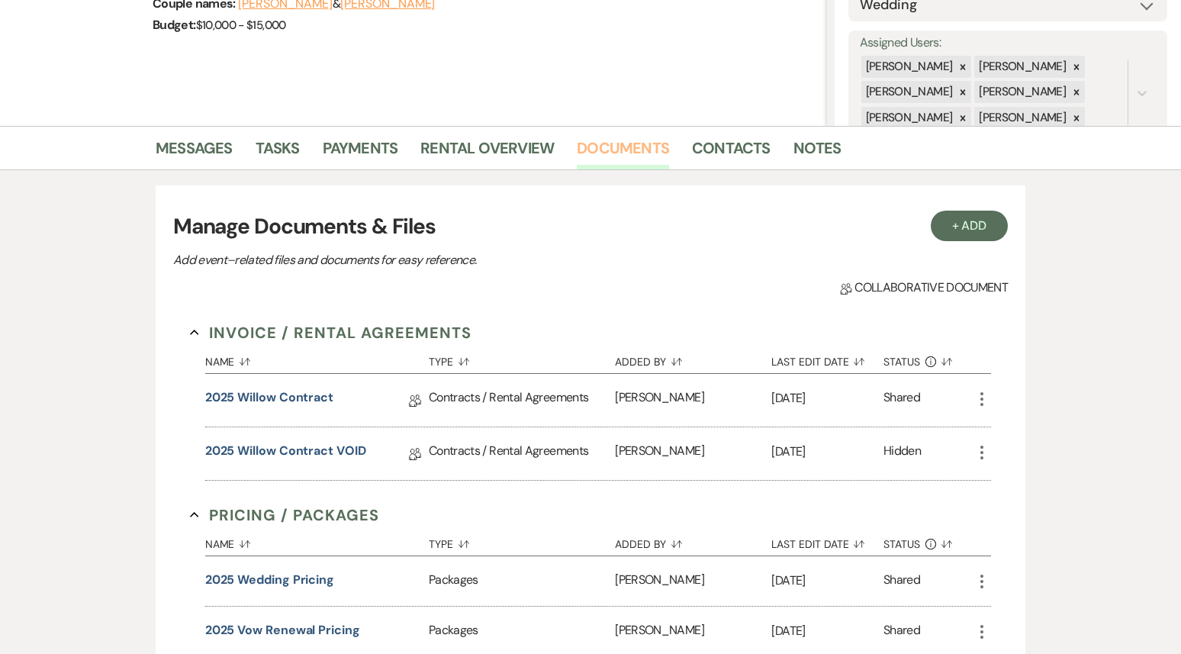
scroll to position [270, 0]
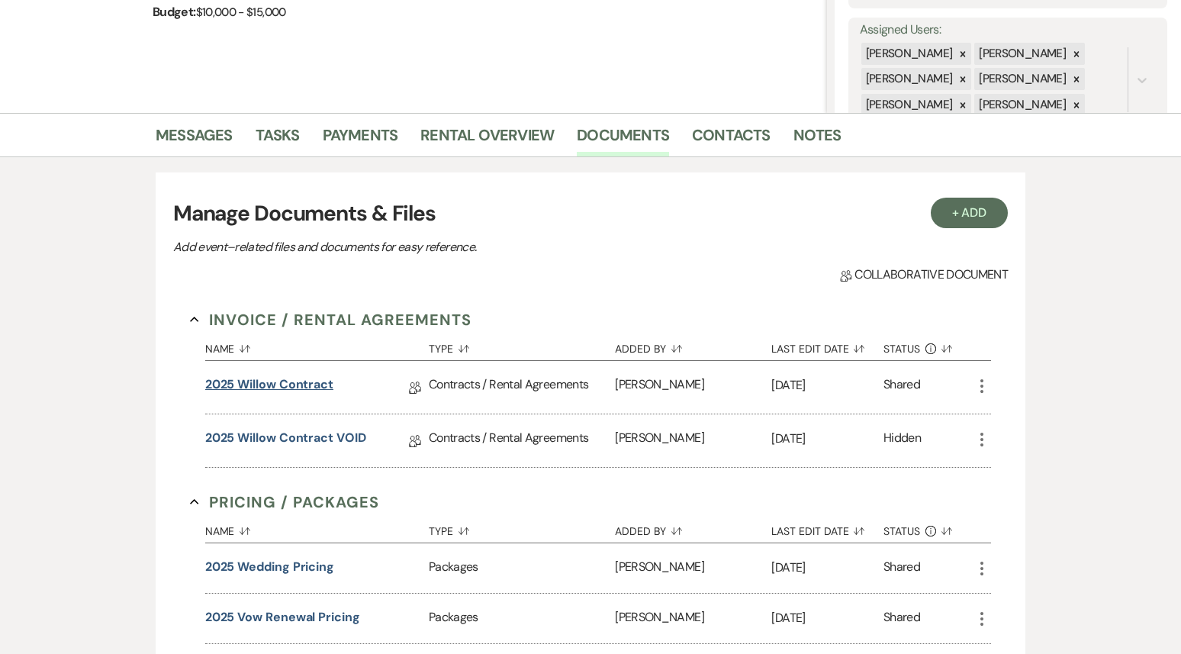
click at [292, 387] on link "2025 Willow Contract" at bounding box center [269, 387] width 128 height 24
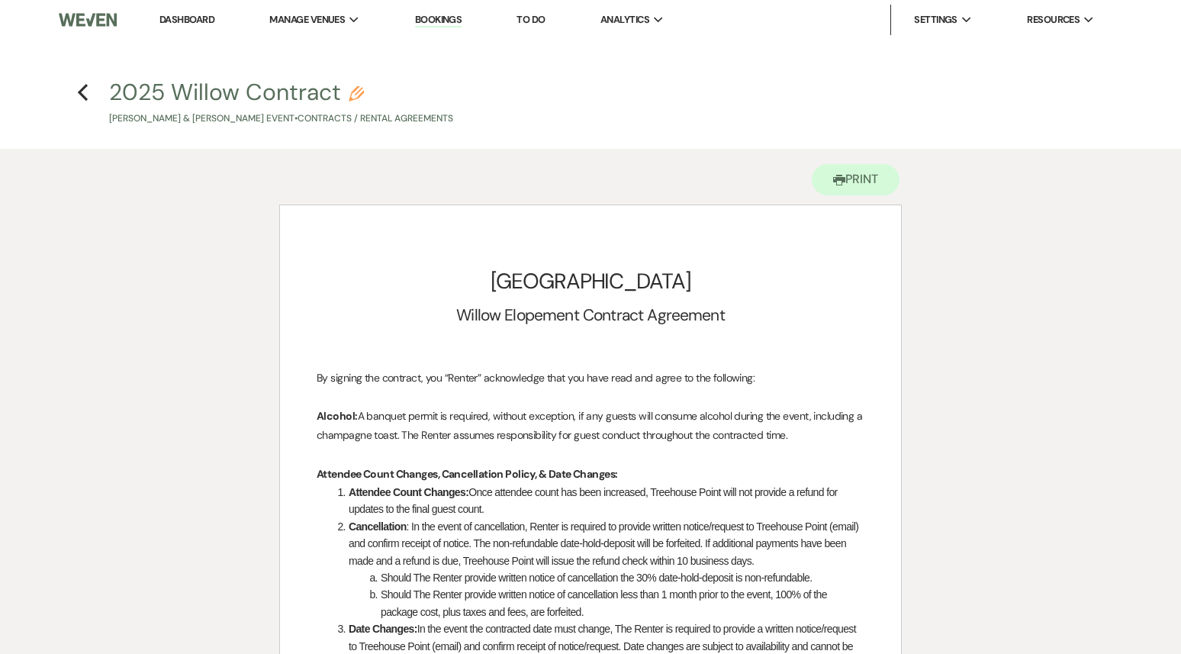
click at [183, 21] on link "Dashboard" at bounding box center [186, 19] width 55 height 13
